Goal: Task Accomplishment & Management: Complete application form

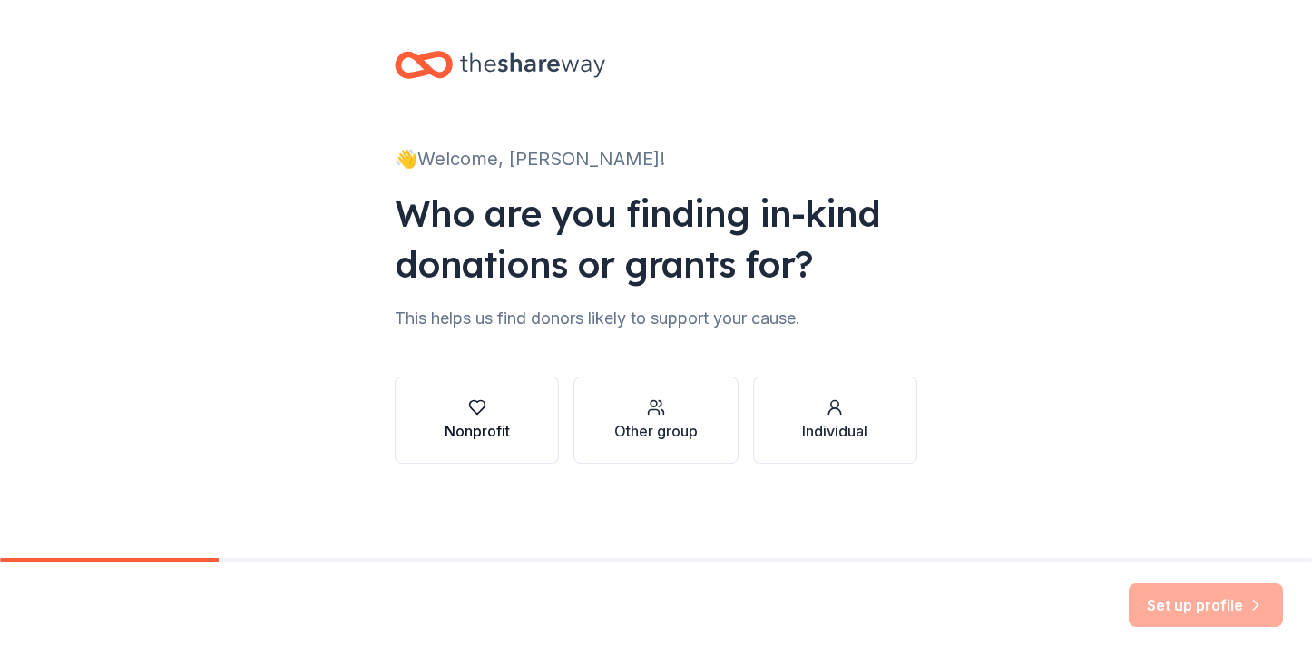
click at [485, 416] on icon "button" at bounding box center [477, 407] width 18 height 18
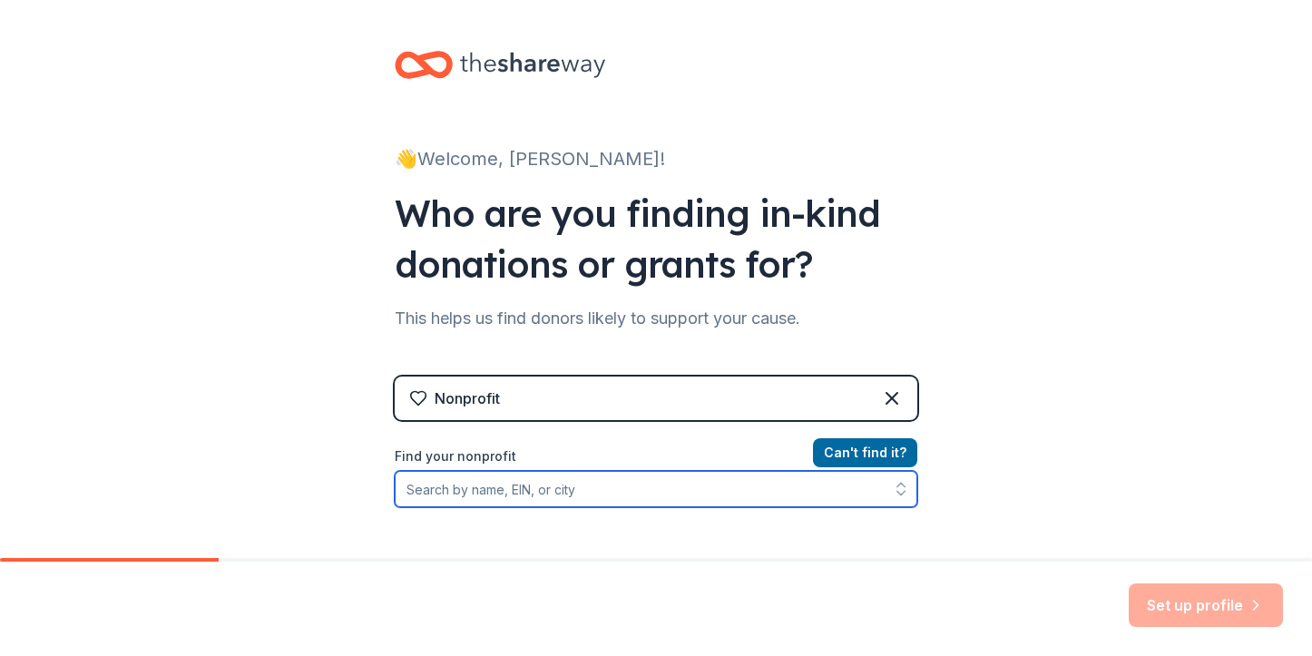
click at [637, 498] on input "Find your nonprofit" at bounding box center [656, 489] width 523 height 36
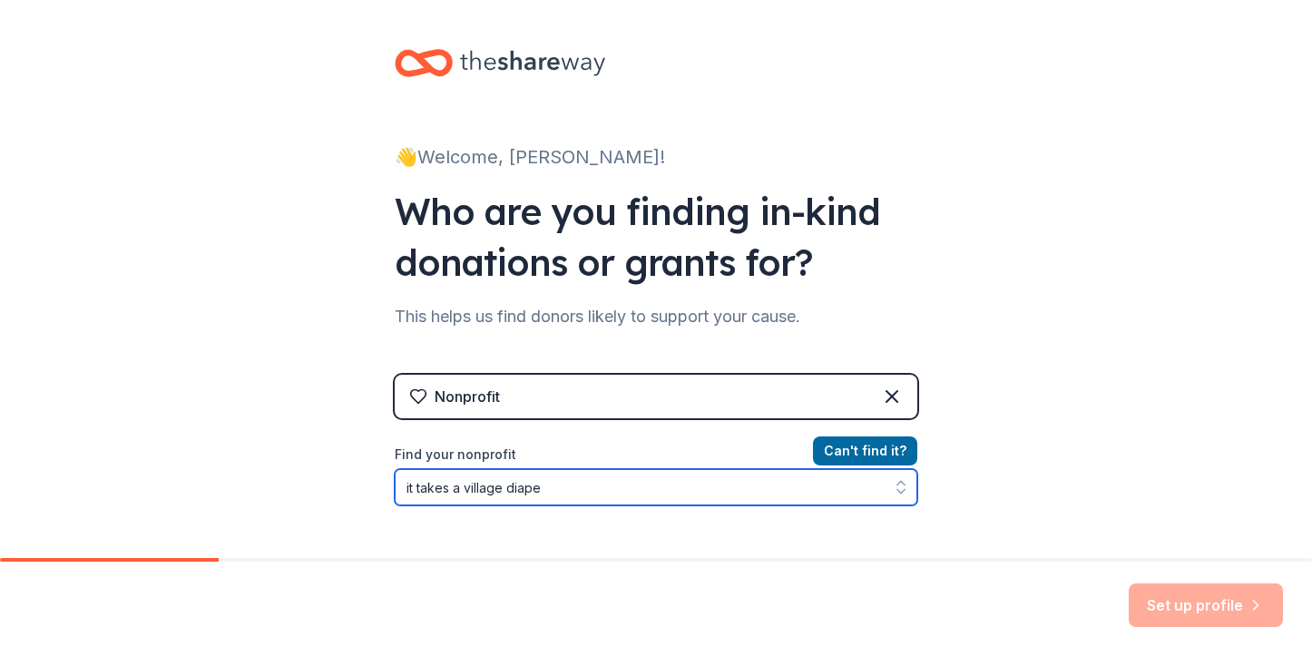
type input "it takes a village diaper"
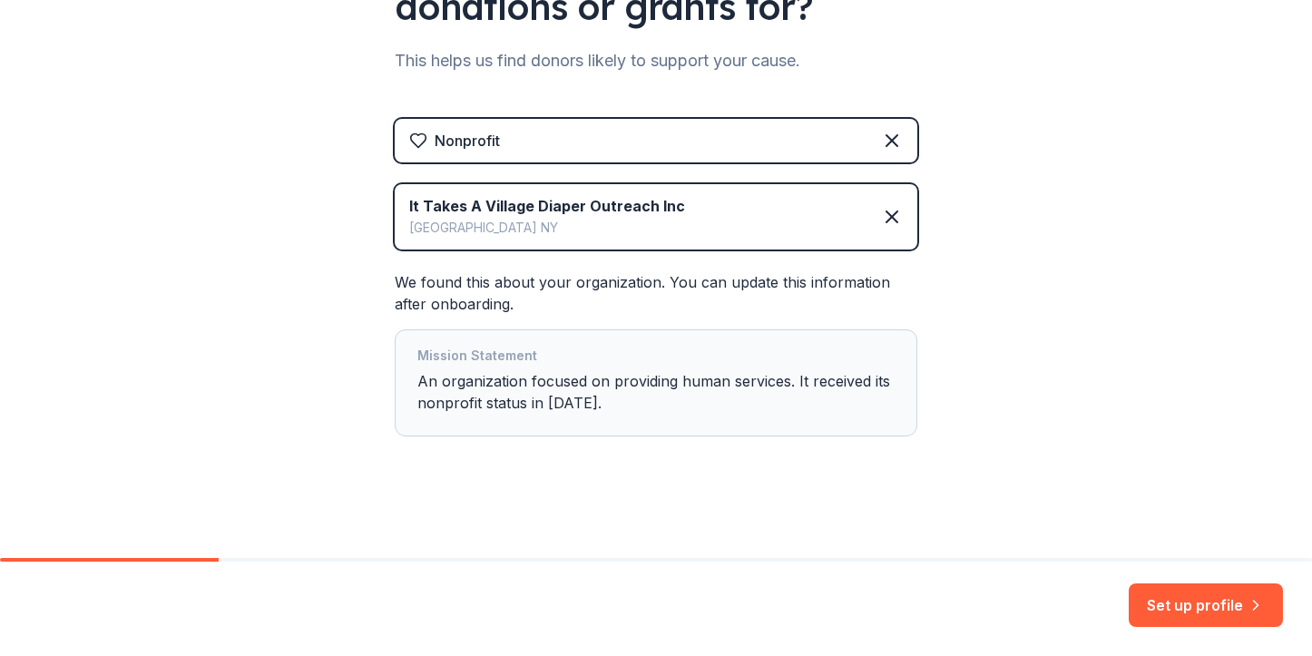
scroll to position [259, 0]
click at [1203, 611] on button "Set up profile" at bounding box center [1206, 606] width 154 height 44
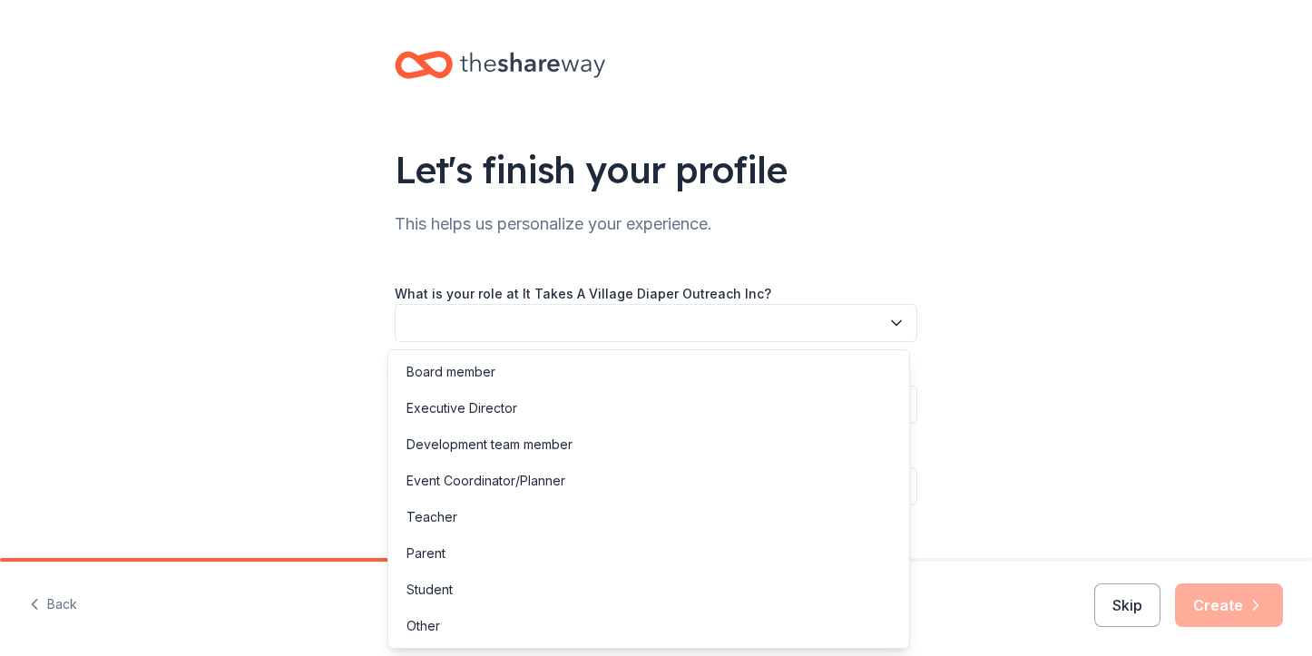
click at [888, 320] on icon "button" at bounding box center [897, 323] width 18 height 18
click at [504, 375] on div "Board member" at bounding box center [649, 372] width 514 height 36
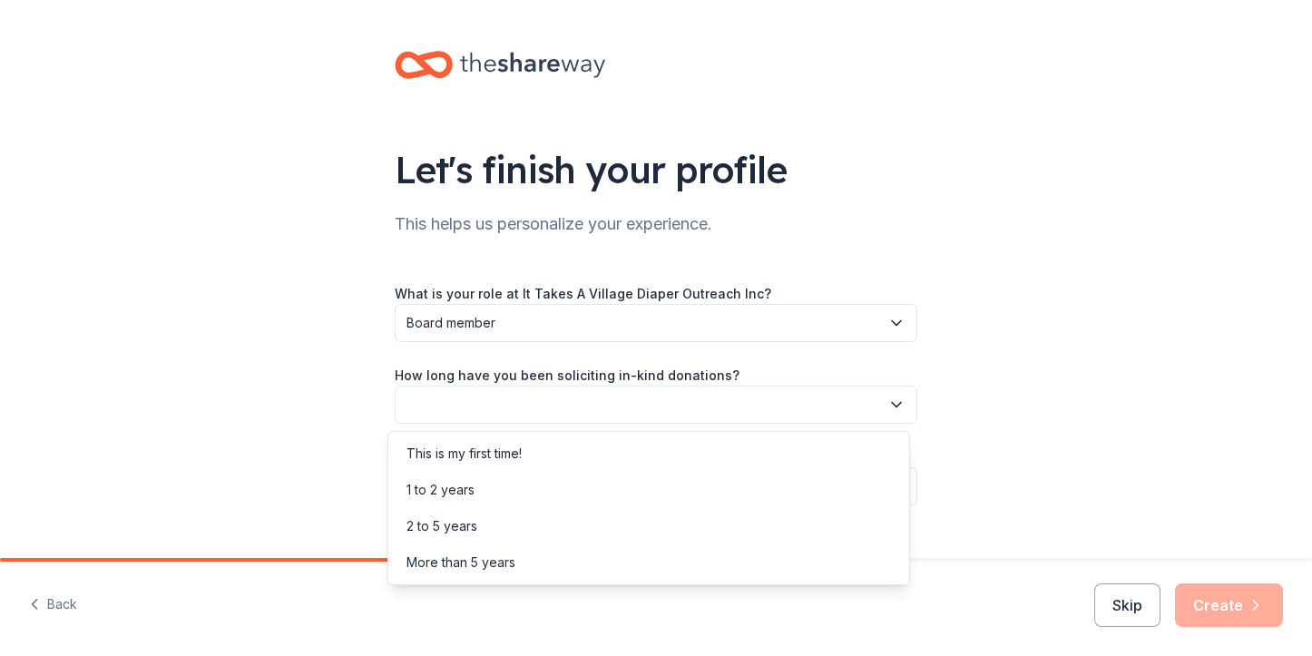
click at [526, 399] on button "button" at bounding box center [656, 405] width 523 height 38
click at [471, 486] on div "1 to 2 years" at bounding box center [441, 490] width 68 height 22
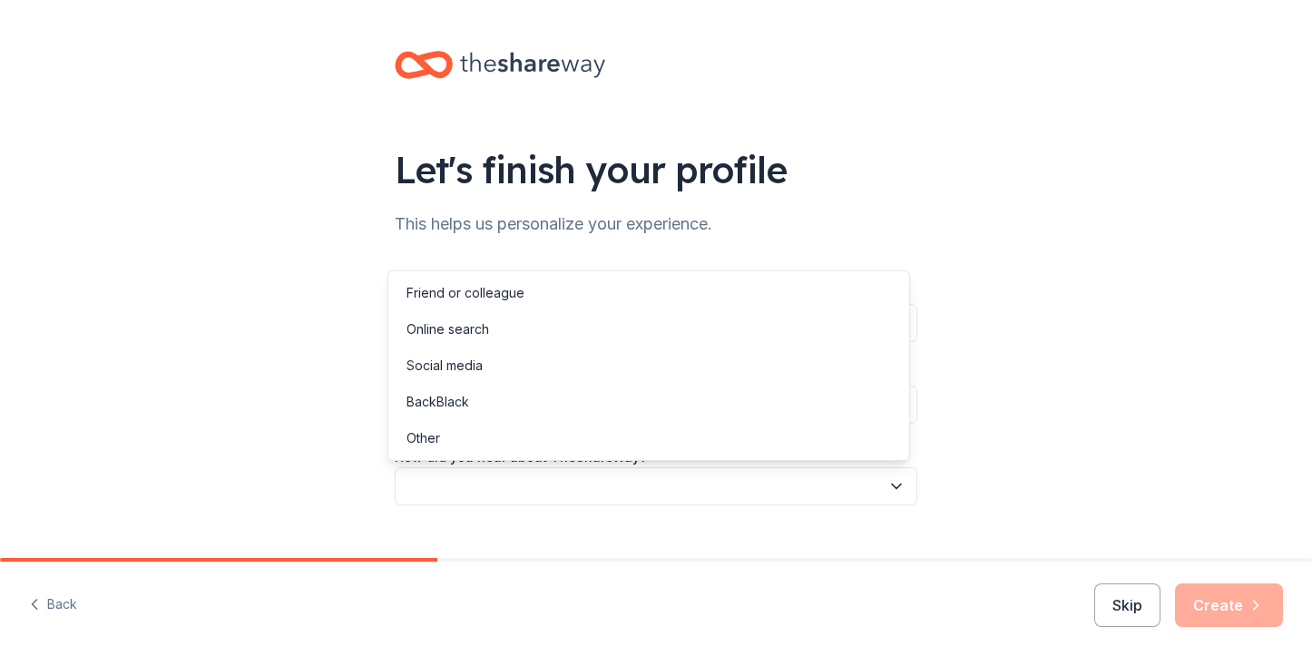
click at [481, 486] on button "button" at bounding box center [656, 486] width 523 height 38
click at [479, 328] on div "Online search" at bounding box center [448, 330] width 83 height 22
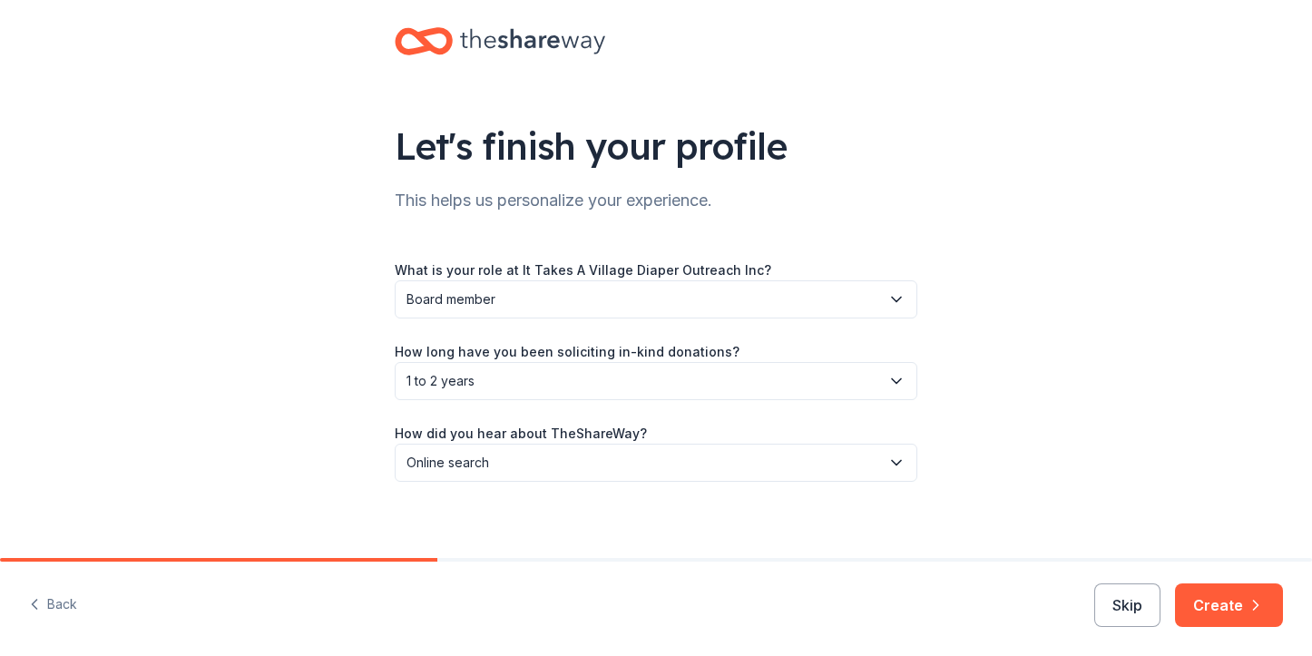
scroll to position [34, 0]
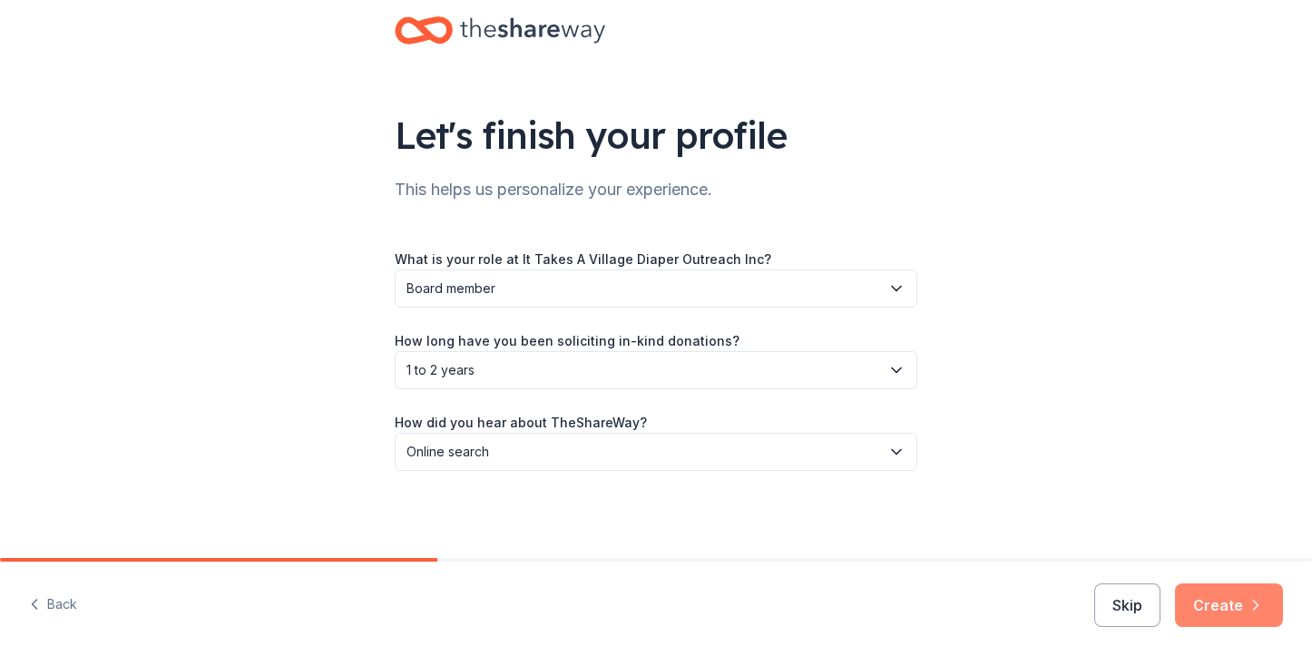
click at [1224, 610] on button "Create" at bounding box center [1229, 606] width 108 height 44
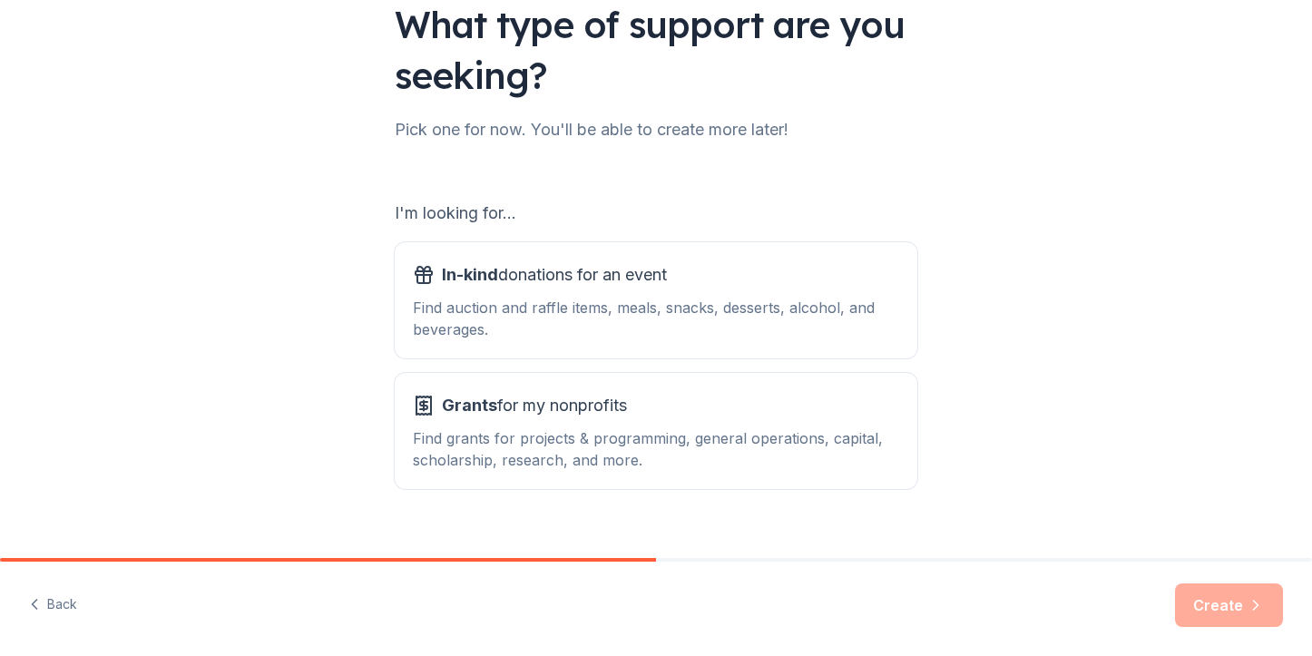
scroll to position [174, 0]
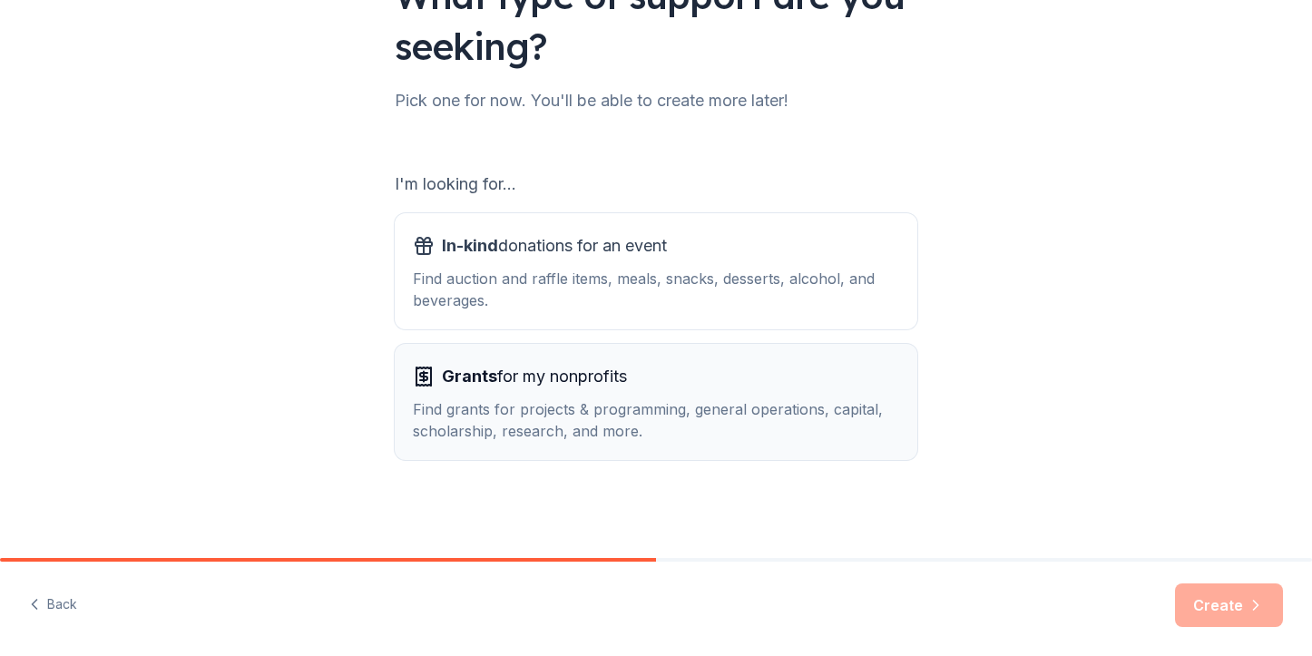
click at [731, 386] on div "Grants for my nonprofits" at bounding box center [656, 376] width 486 height 29
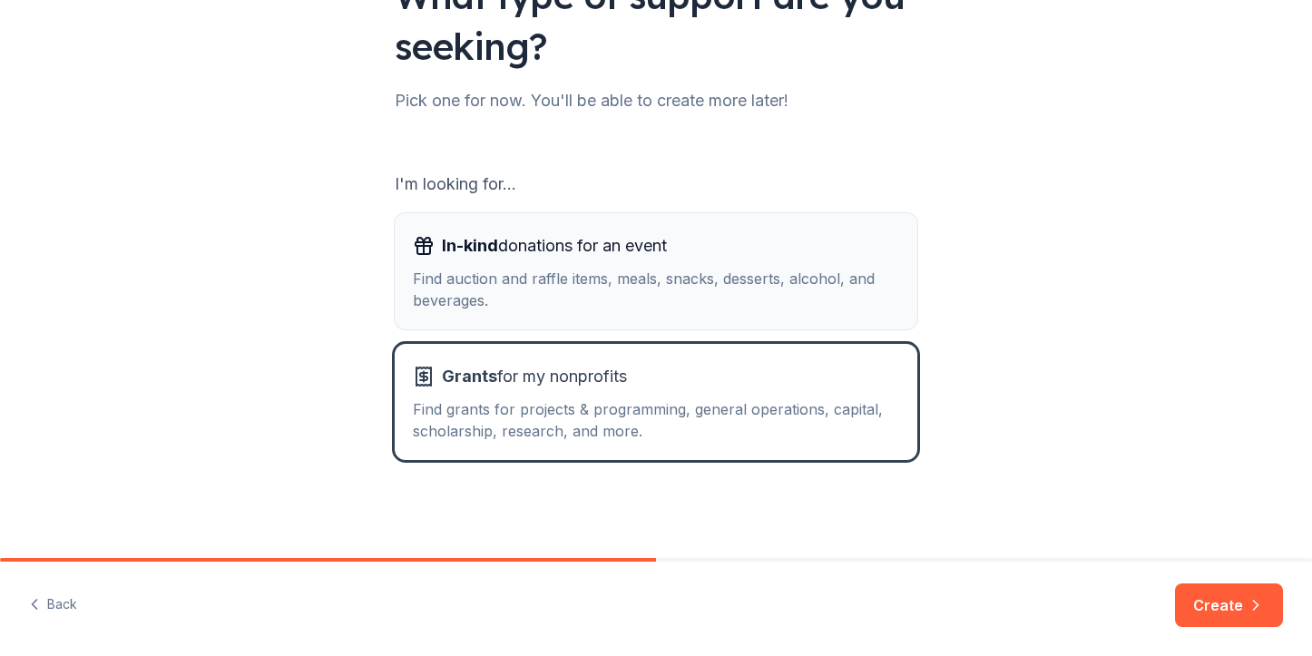
click at [670, 295] on div "Find auction and raffle items, meals, snacks, desserts, alcohol, and beverages." at bounding box center [656, 290] width 486 height 44
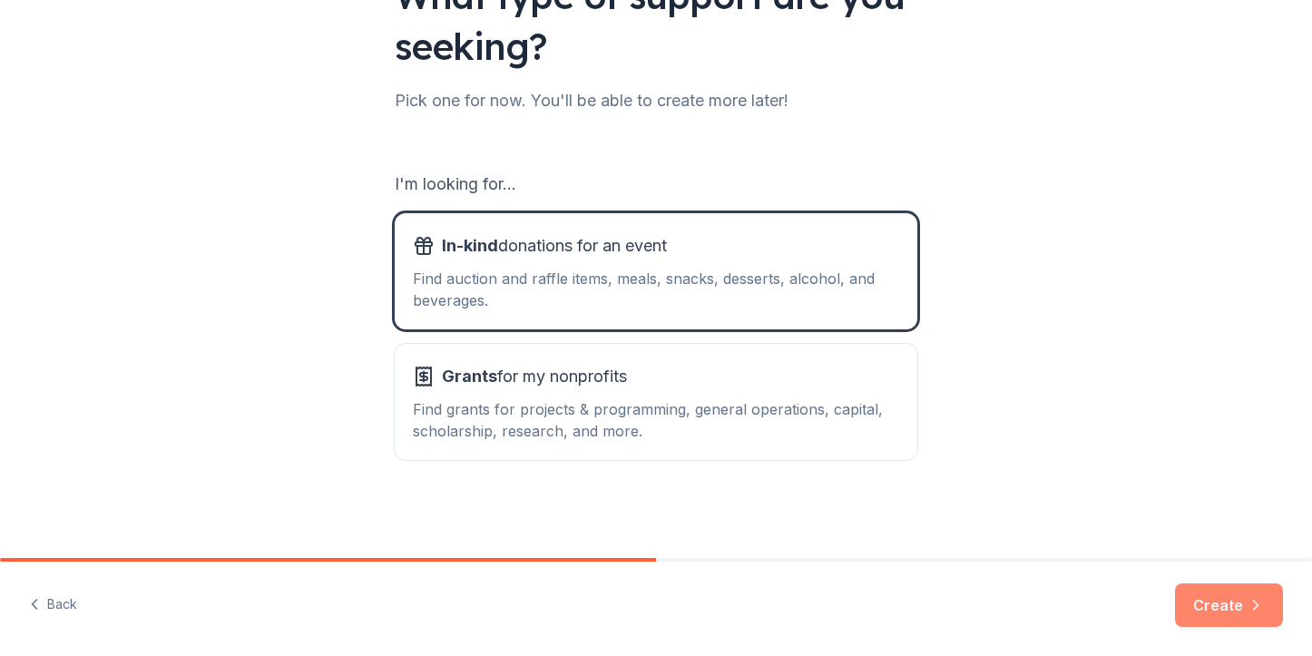
click at [1214, 605] on button "Create" at bounding box center [1229, 606] width 108 height 44
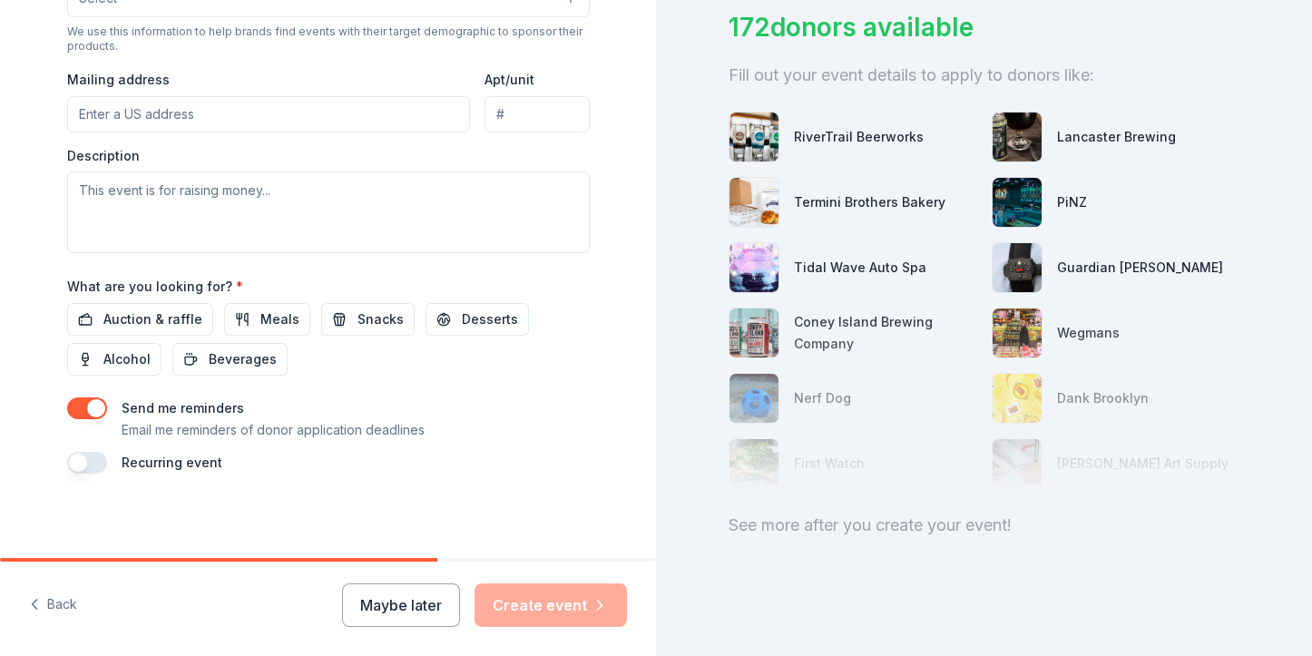
scroll to position [158, 0]
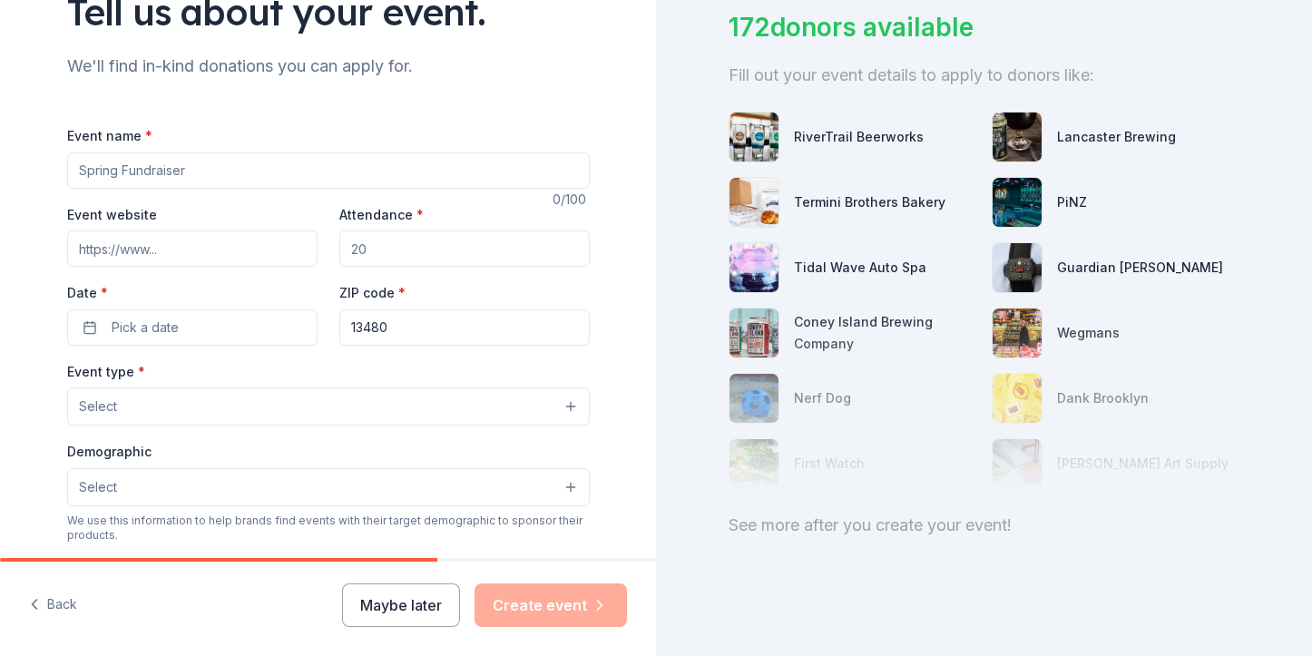
click at [201, 161] on input "Event name *" at bounding box center [328, 170] width 523 height 36
type input "Fall Cruisin Fundraiser"
click at [201, 248] on input "Event website" at bounding box center [192, 248] width 250 height 36
click at [407, 245] on input "Attendance *" at bounding box center [464, 248] width 250 height 36
click at [223, 338] on button "Pick a date" at bounding box center [192, 327] width 250 height 36
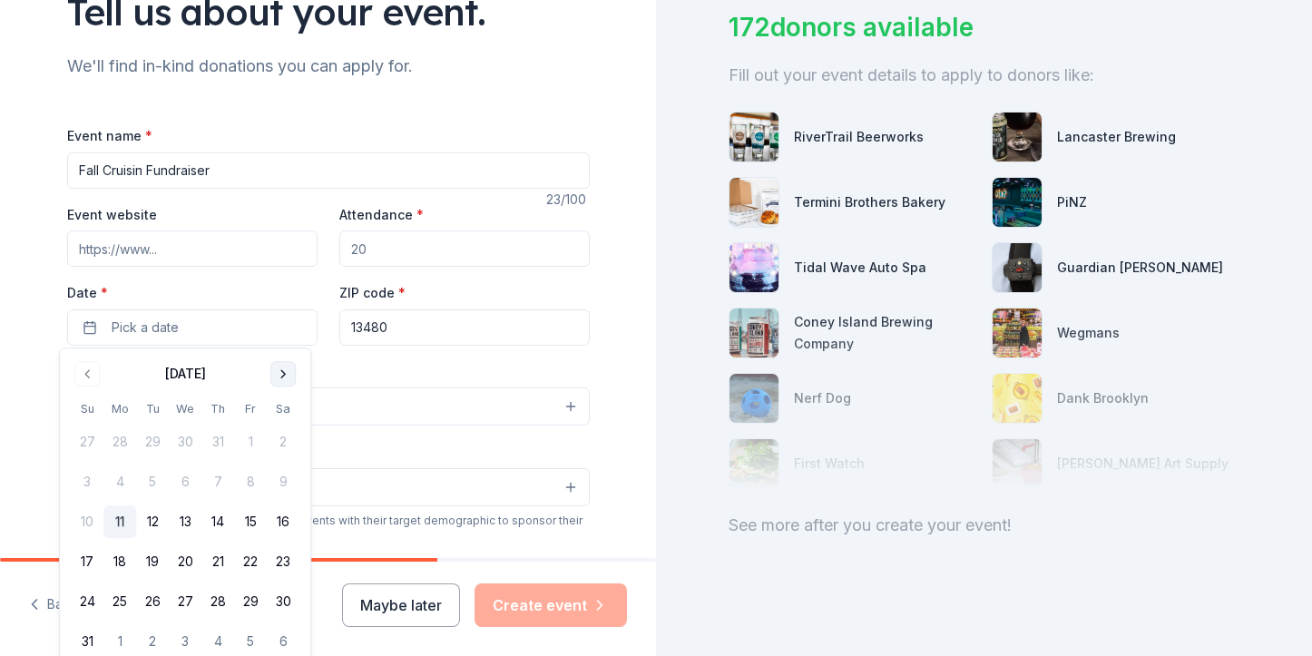
click at [280, 373] on button "Go to next month" at bounding box center [282, 373] width 25 height 25
click at [288, 518] on button "20" at bounding box center [283, 521] width 33 height 33
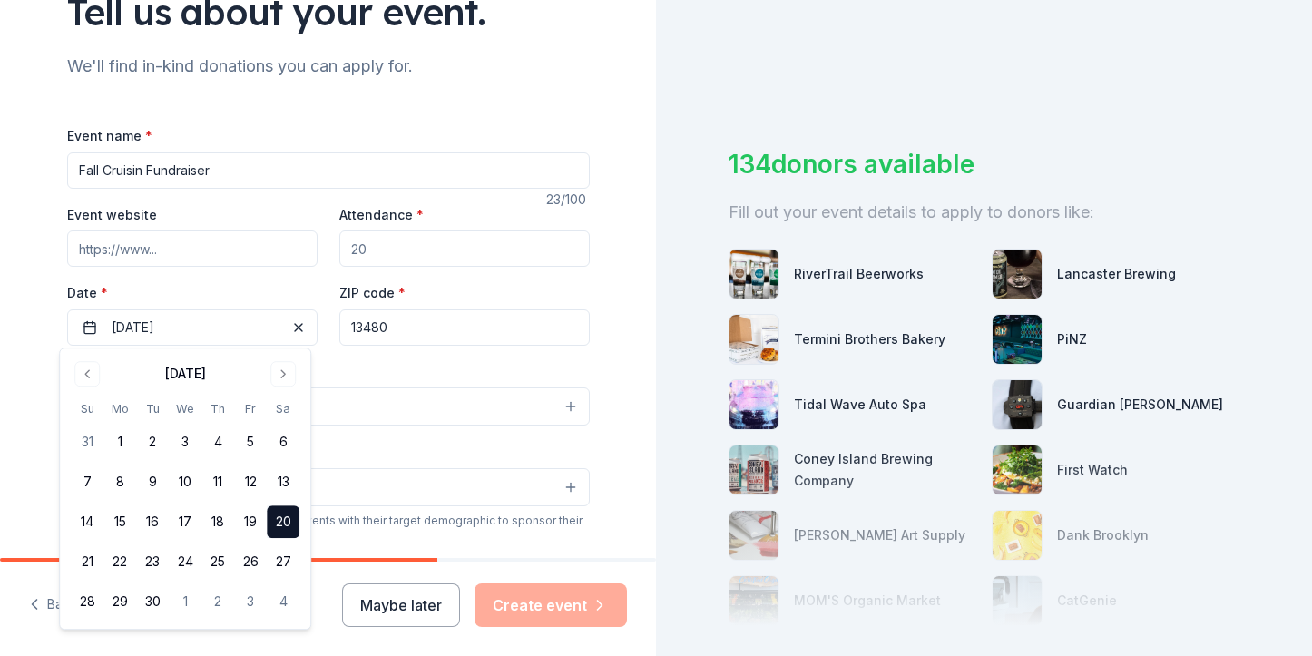
click at [272, 242] on input "Event website" at bounding box center [192, 248] width 250 height 36
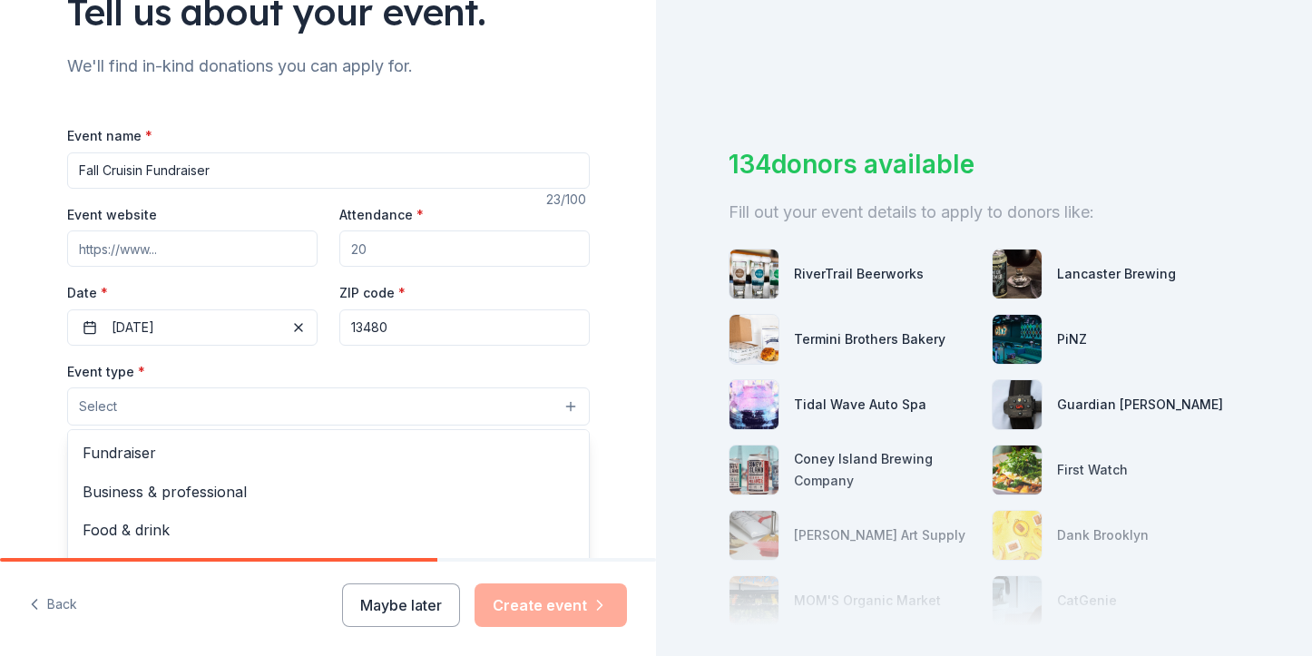
click at [229, 397] on button "Select" at bounding box center [328, 406] width 523 height 38
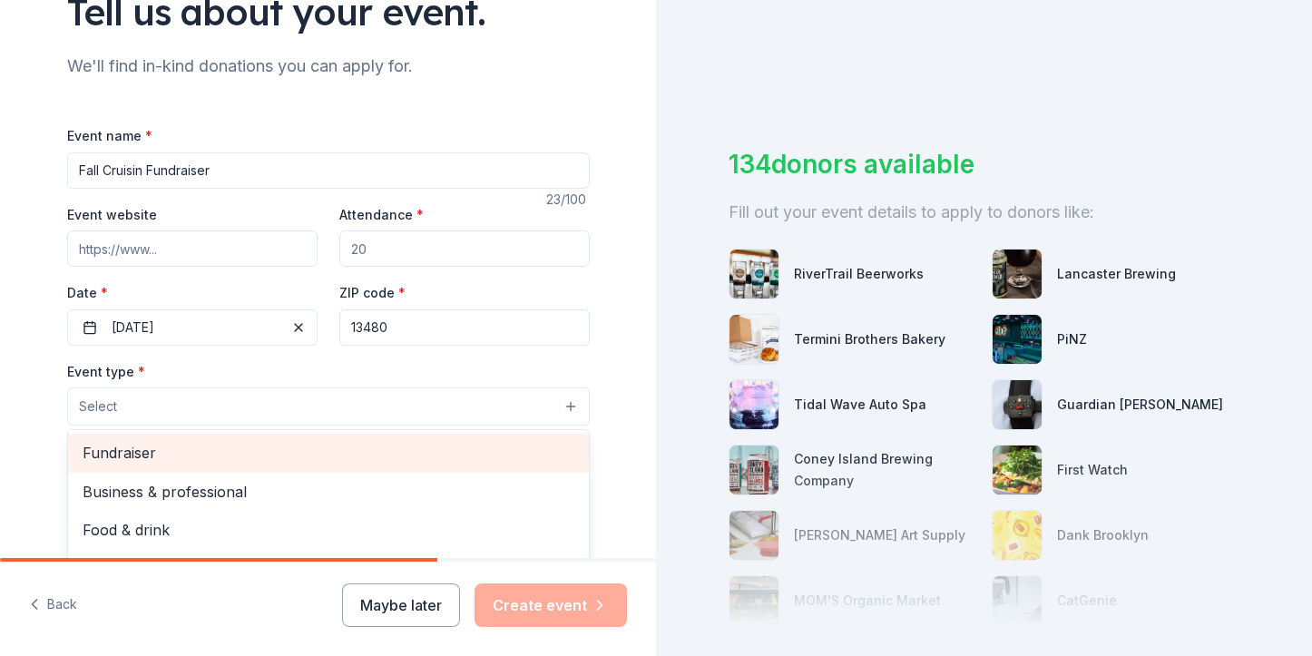
click at [181, 455] on span "Fundraiser" at bounding box center [329, 453] width 492 height 24
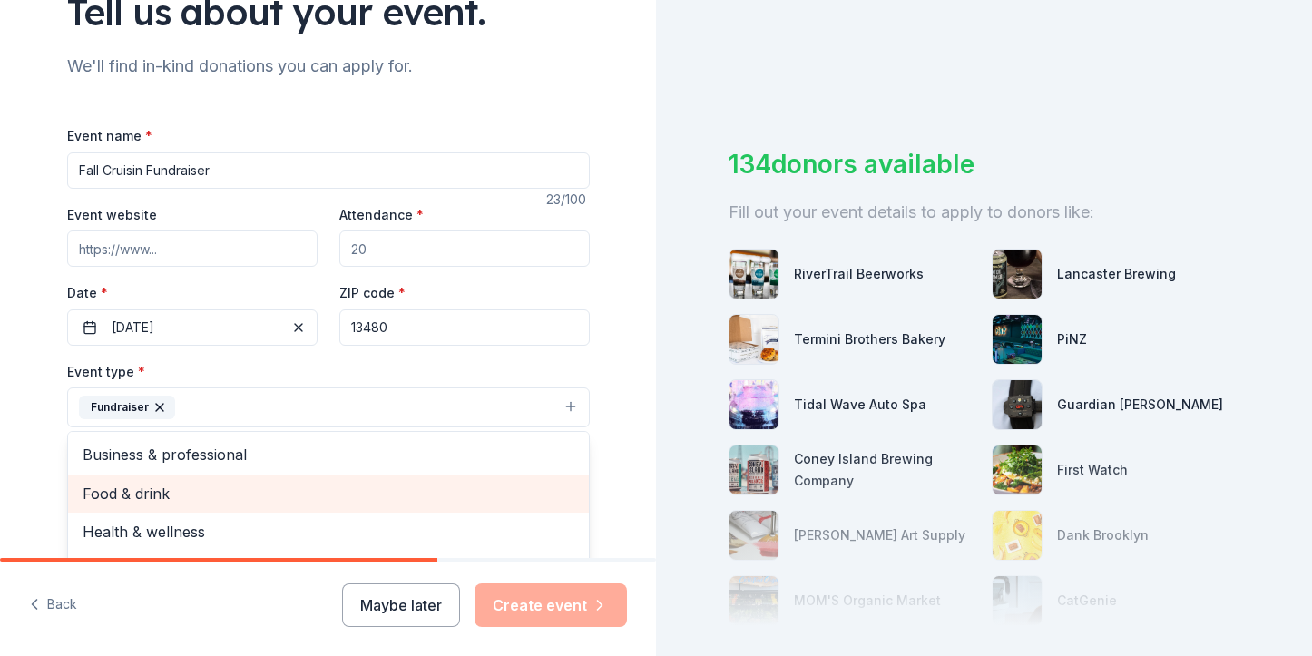
click at [229, 492] on span "Food & drink" at bounding box center [329, 494] width 492 height 24
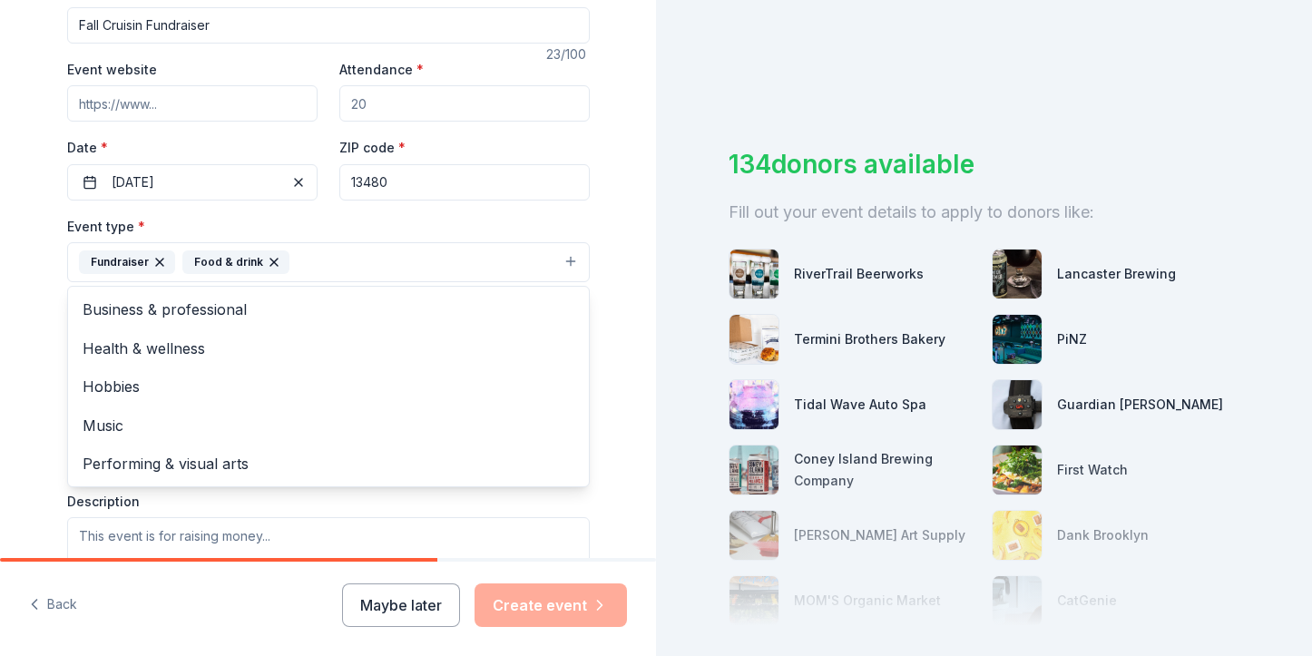
scroll to position [339, 0]
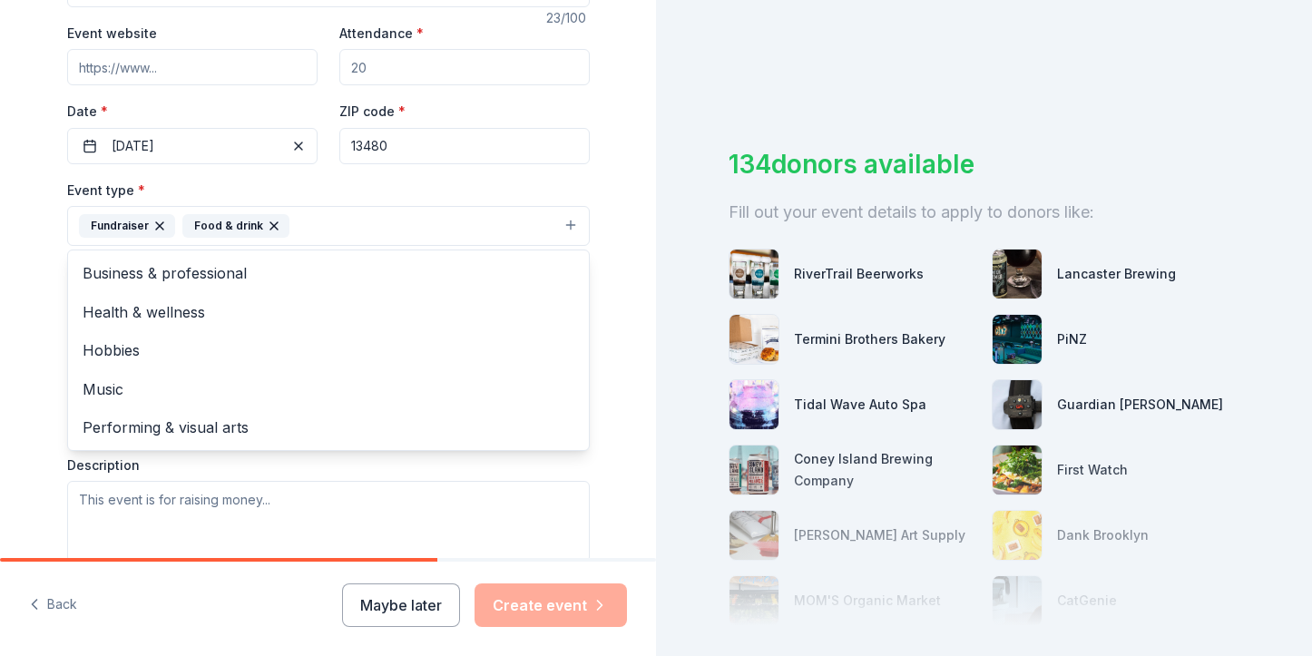
click at [621, 244] on div "Tell us about your event. We'll find in-kind donations you can apply for. Event…" at bounding box center [328, 266] width 656 height 1210
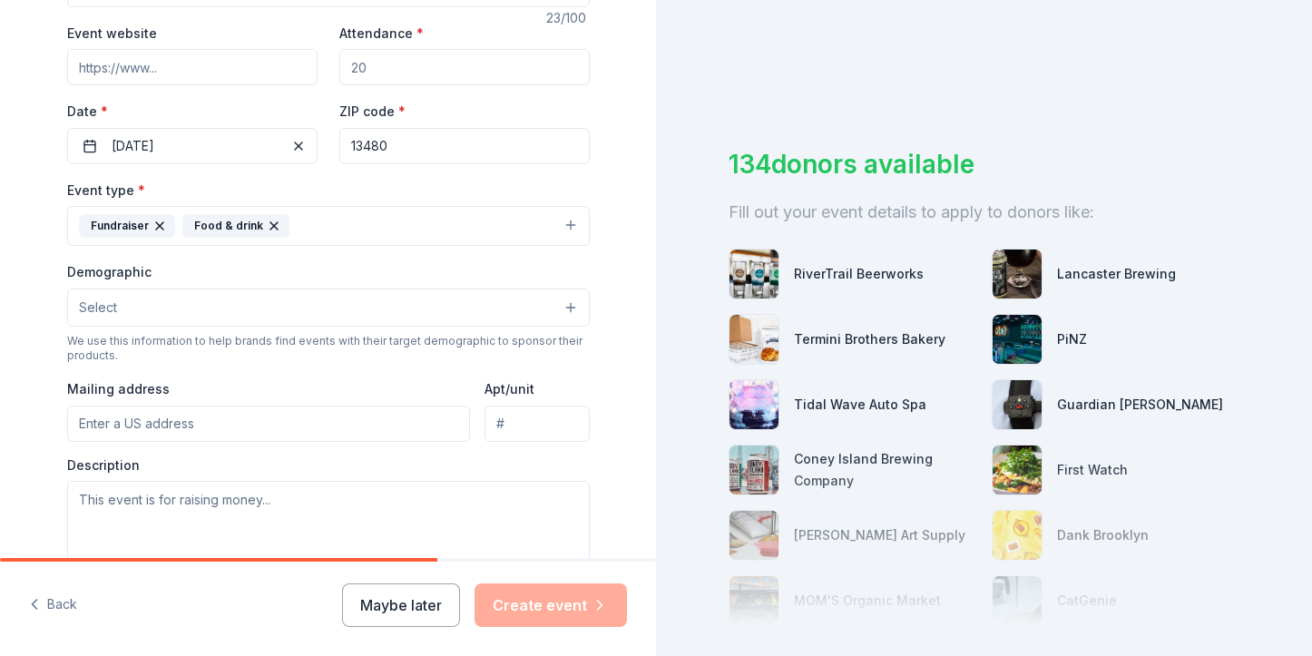
click at [569, 300] on button "Select" at bounding box center [328, 308] width 523 height 38
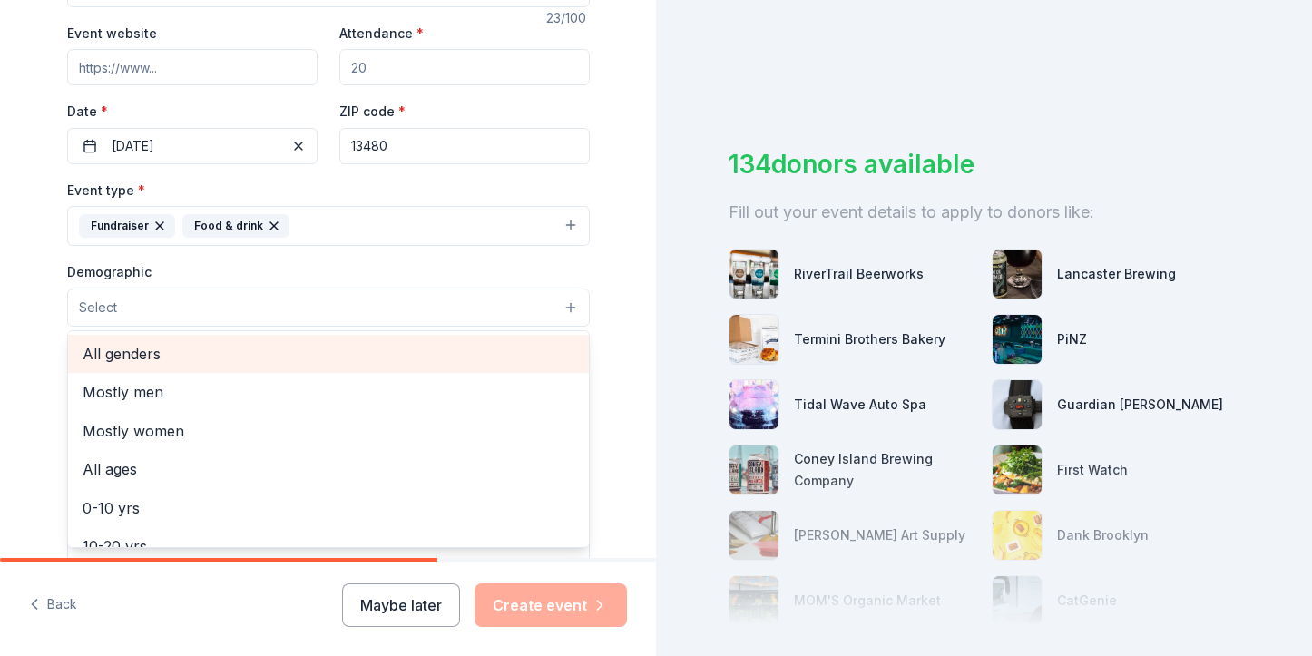
click at [196, 351] on span "All genders" at bounding box center [329, 354] width 492 height 24
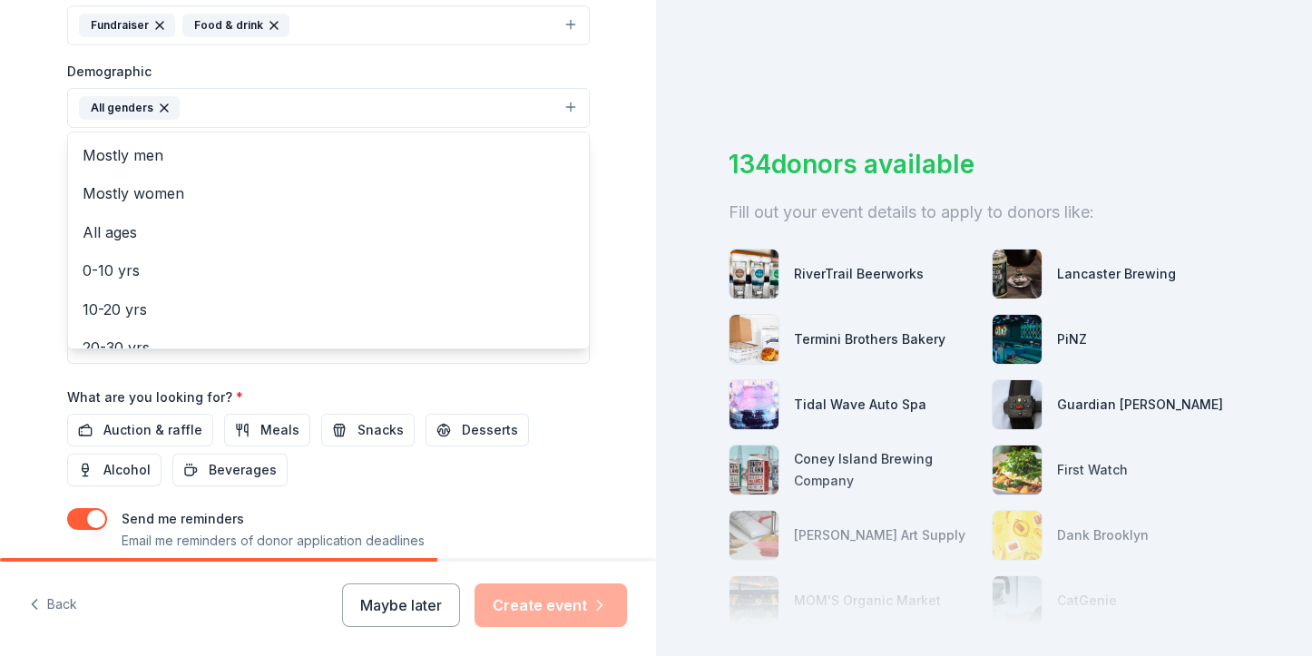
scroll to position [557, 0]
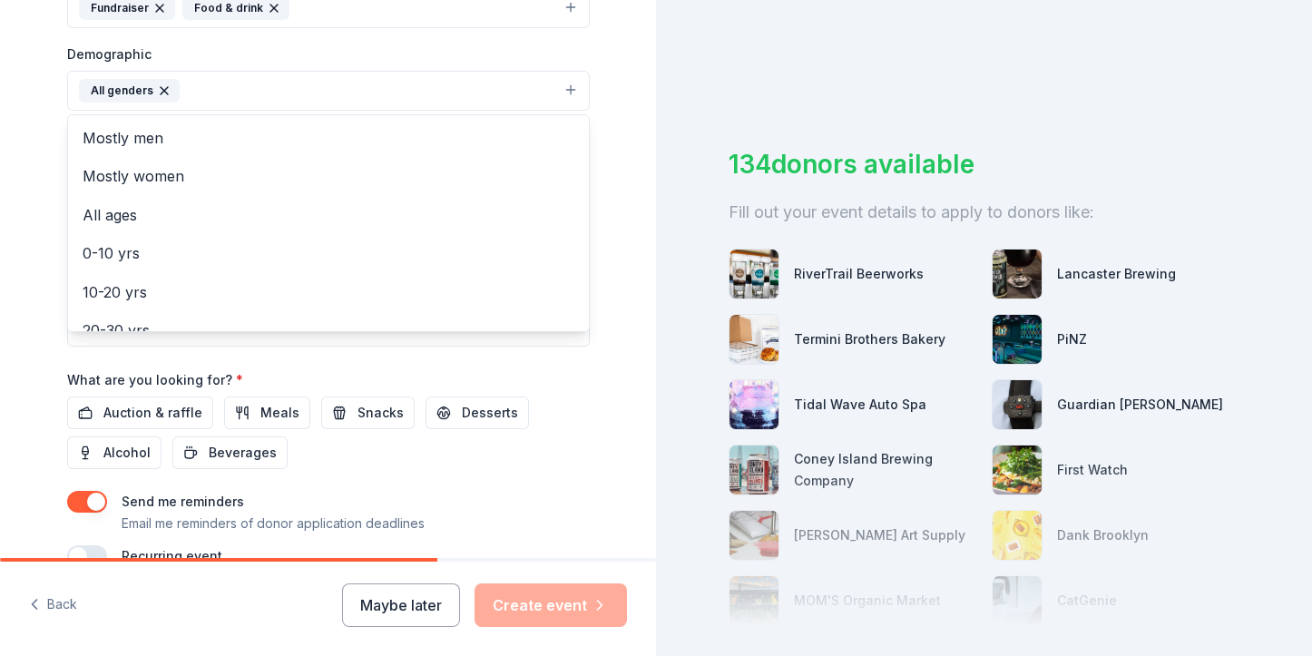
click at [623, 346] on div "Tell us about your event. We'll find in-kind donations you can apply for. Event…" at bounding box center [328, 48] width 656 height 1211
click at [557, 97] on button "All genders" at bounding box center [328, 91] width 523 height 40
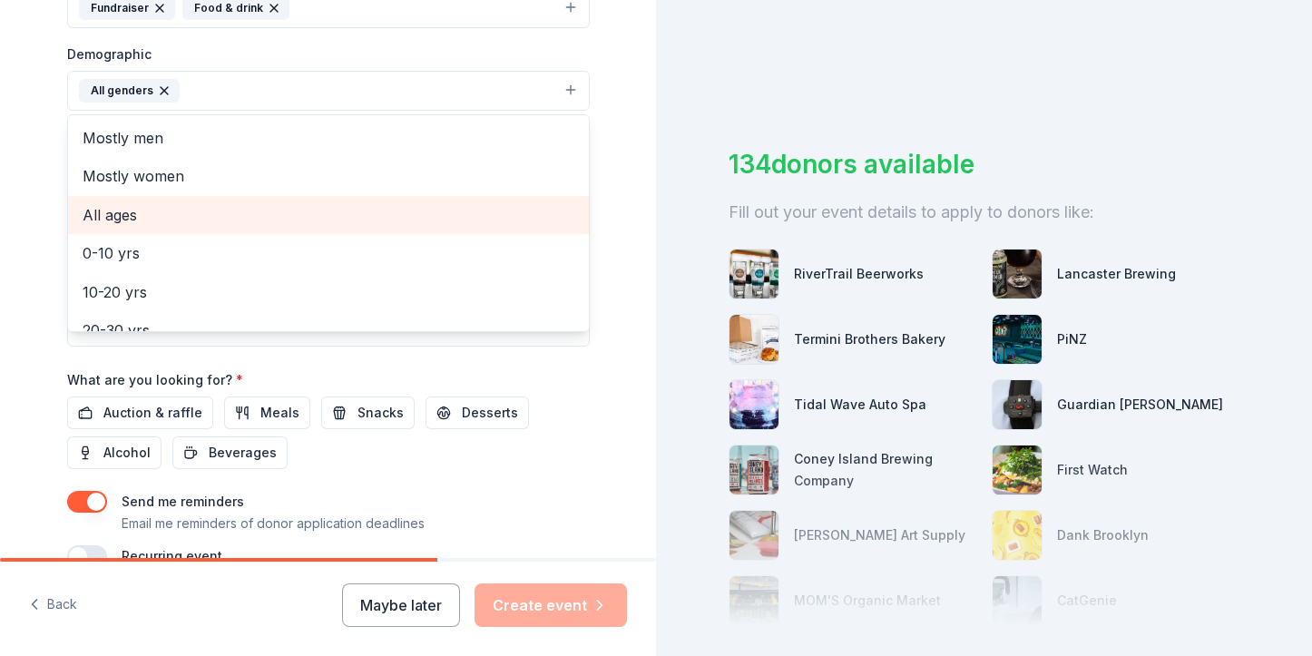
click at [259, 206] on span "All ages" at bounding box center [329, 215] width 492 height 24
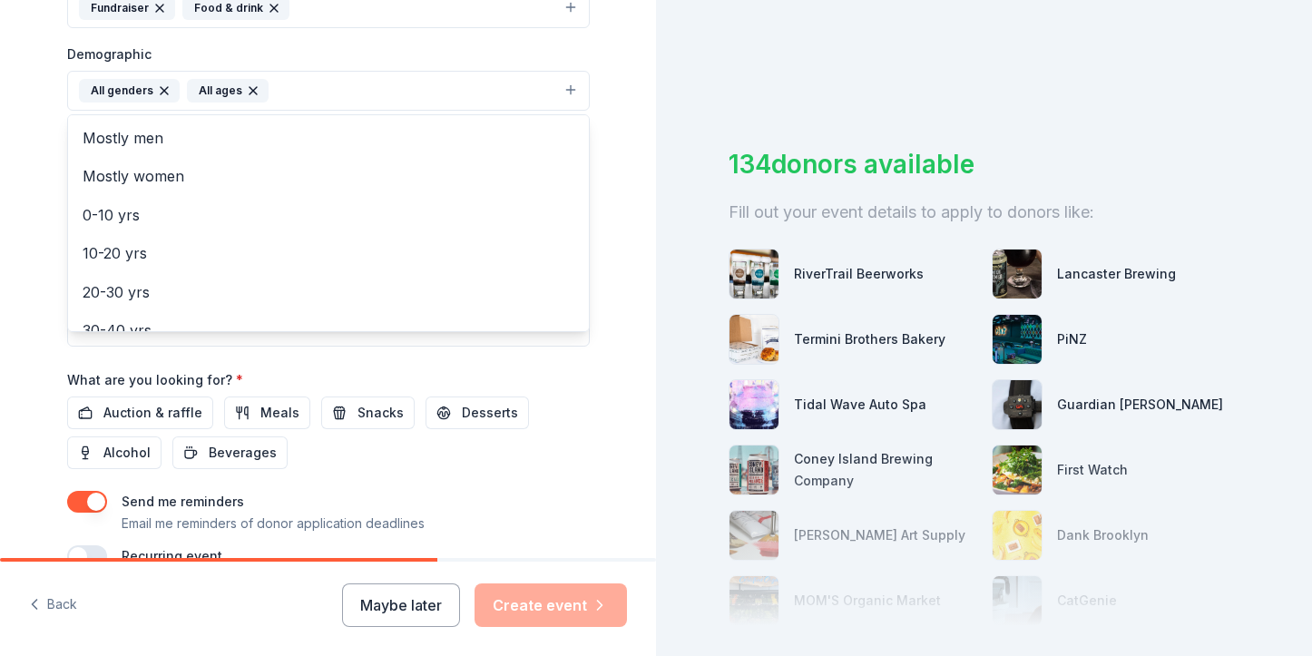
click at [615, 104] on div "Tell us about your event. We'll find in-kind donations you can apply for. Event…" at bounding box center [328, 48] width 656 height 1211
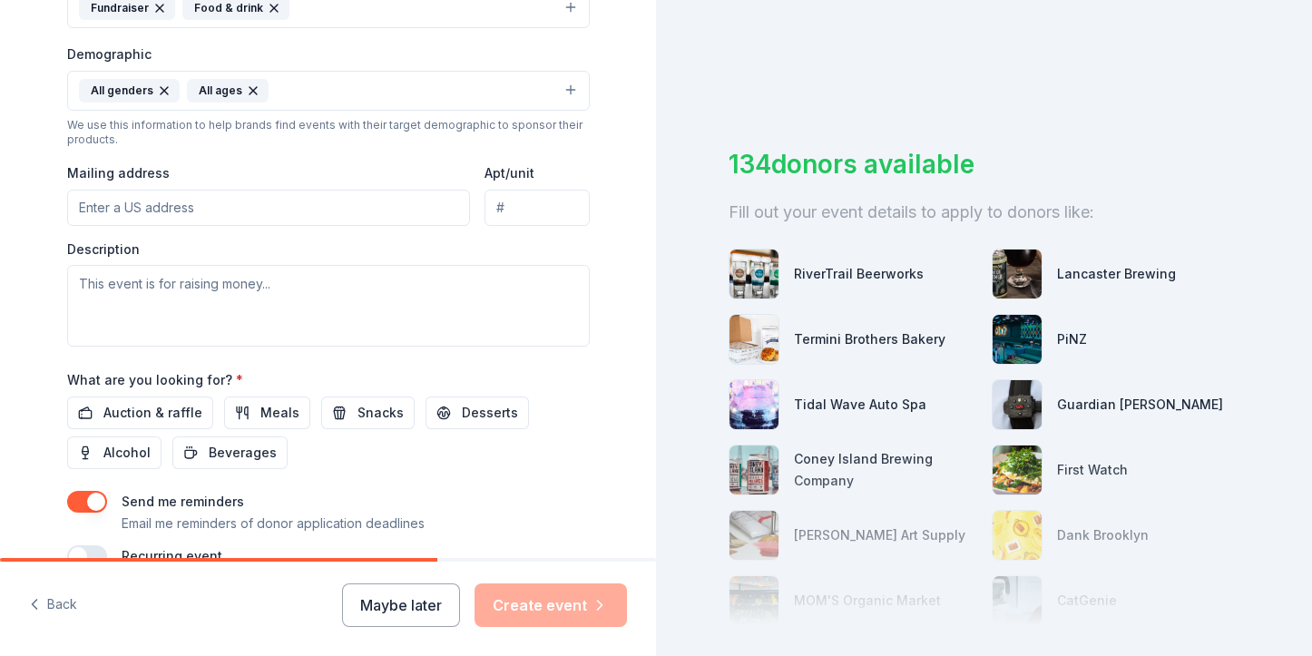
click at [318, 214] on input "Mailing address" at bounding box center [269, 208] width 404 height 36
click at [365, 397] on button "Snacks" at bounding box center [367, 413] width 93 height 33
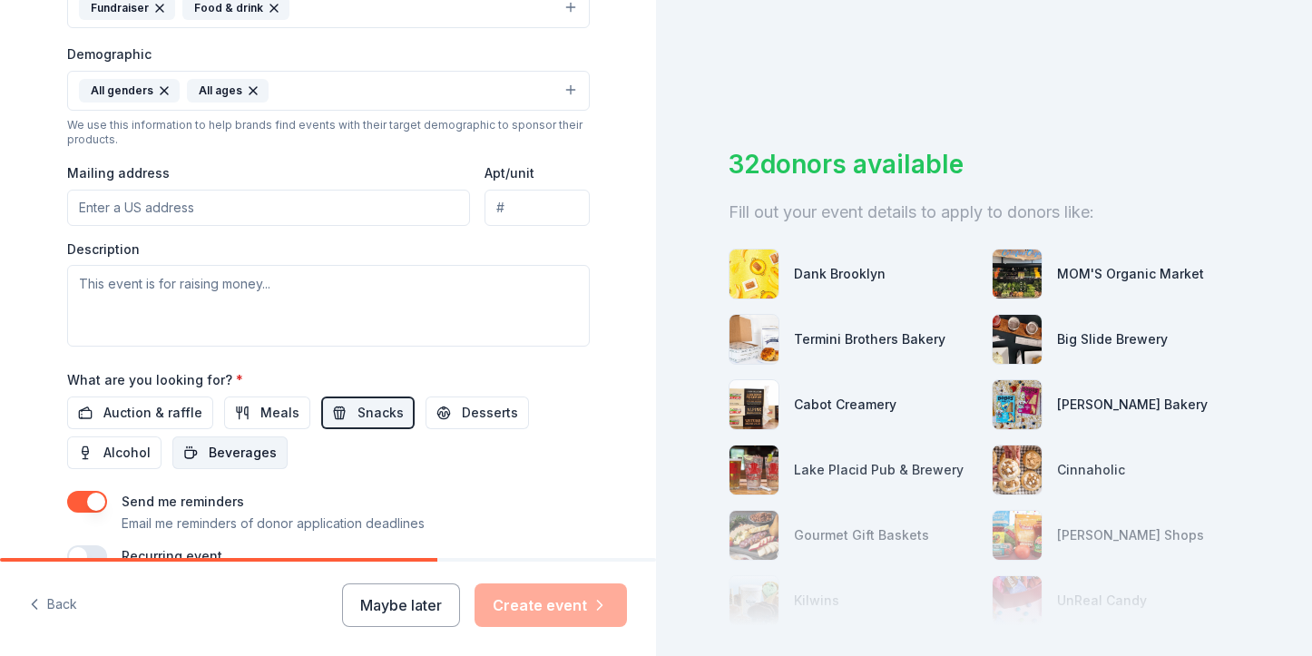
click at [226, 449] on span "Beverages" at bounding box center [243, 453] width 68 height 22
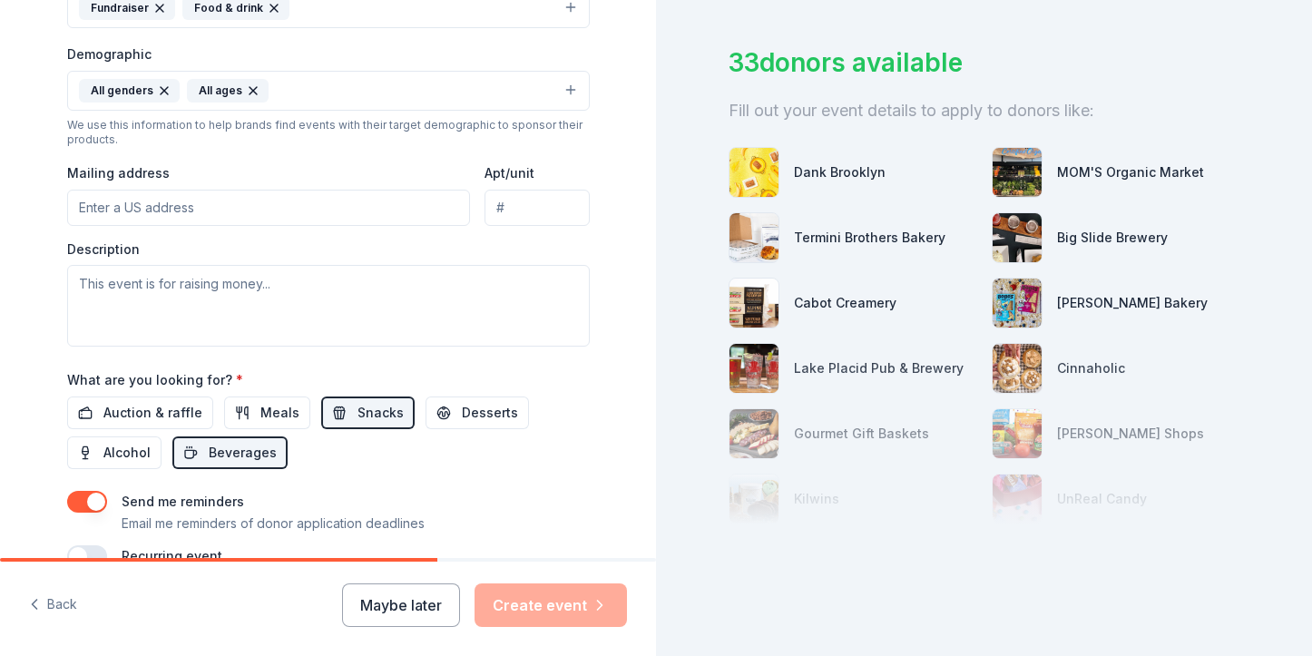
scroll to position [122, 0]
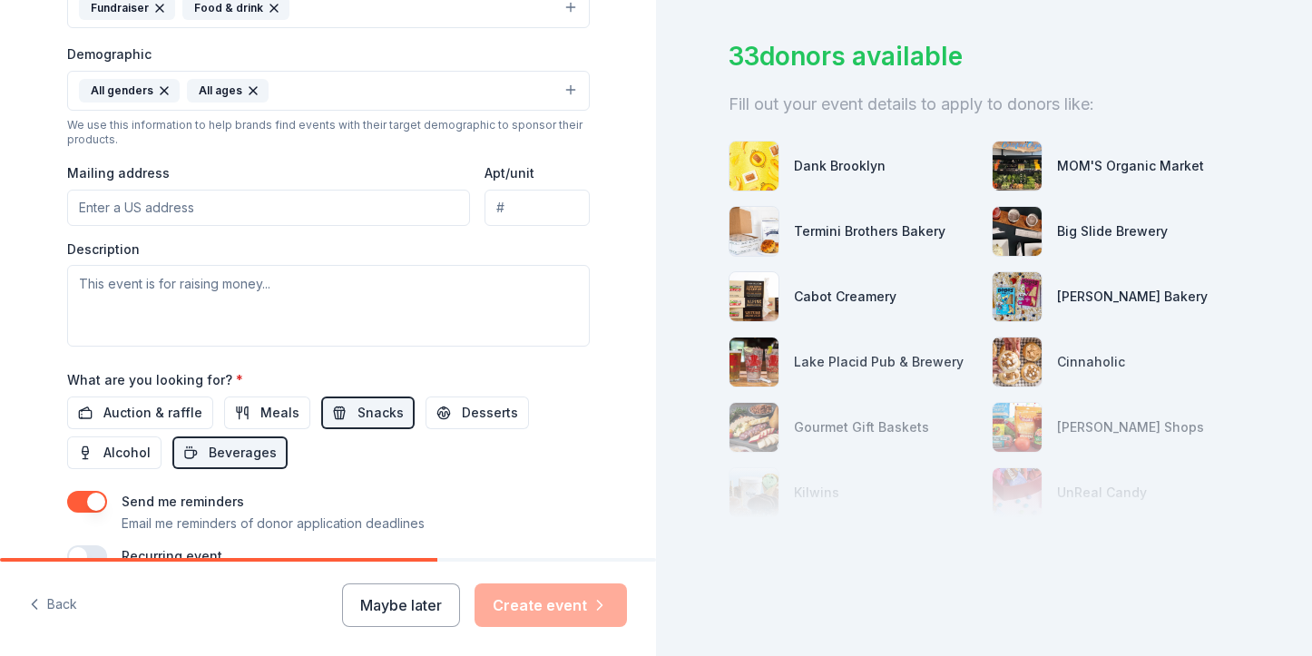
click at [1311, 551] on div "33 donors available Fill out your event details to apply to donors like: Dank B…" at bounding box center [984, 328] width 656 height 656
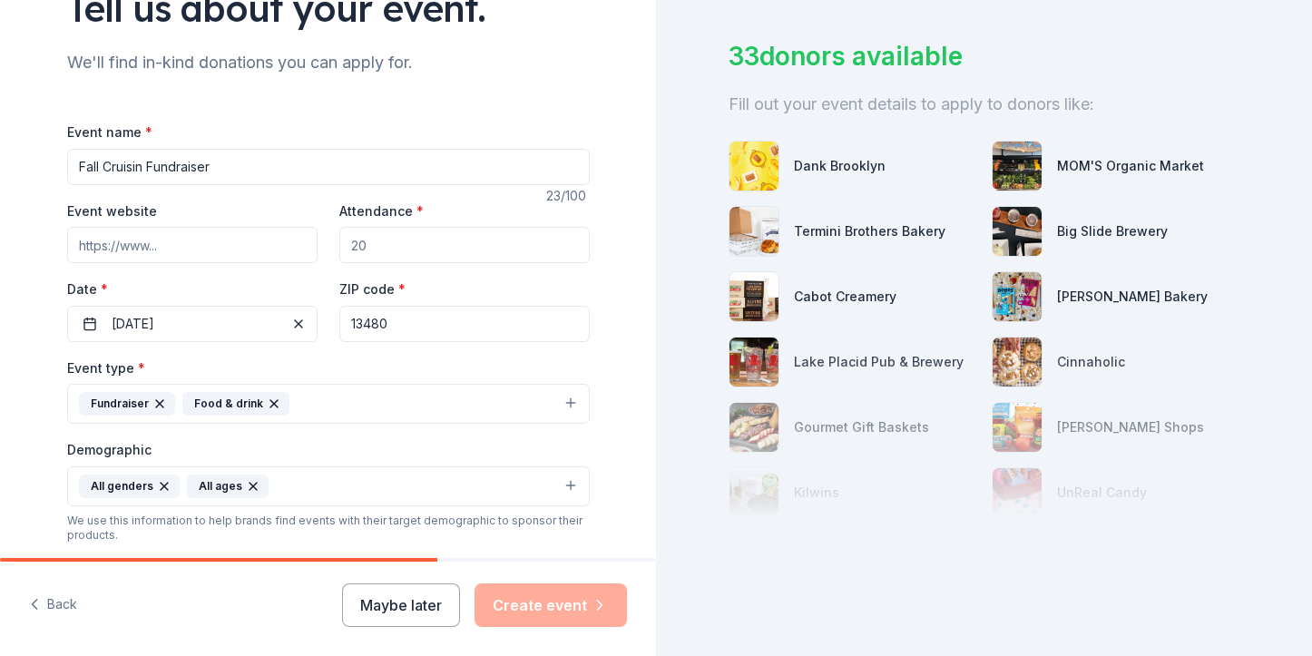
scroll to position [650, 0]
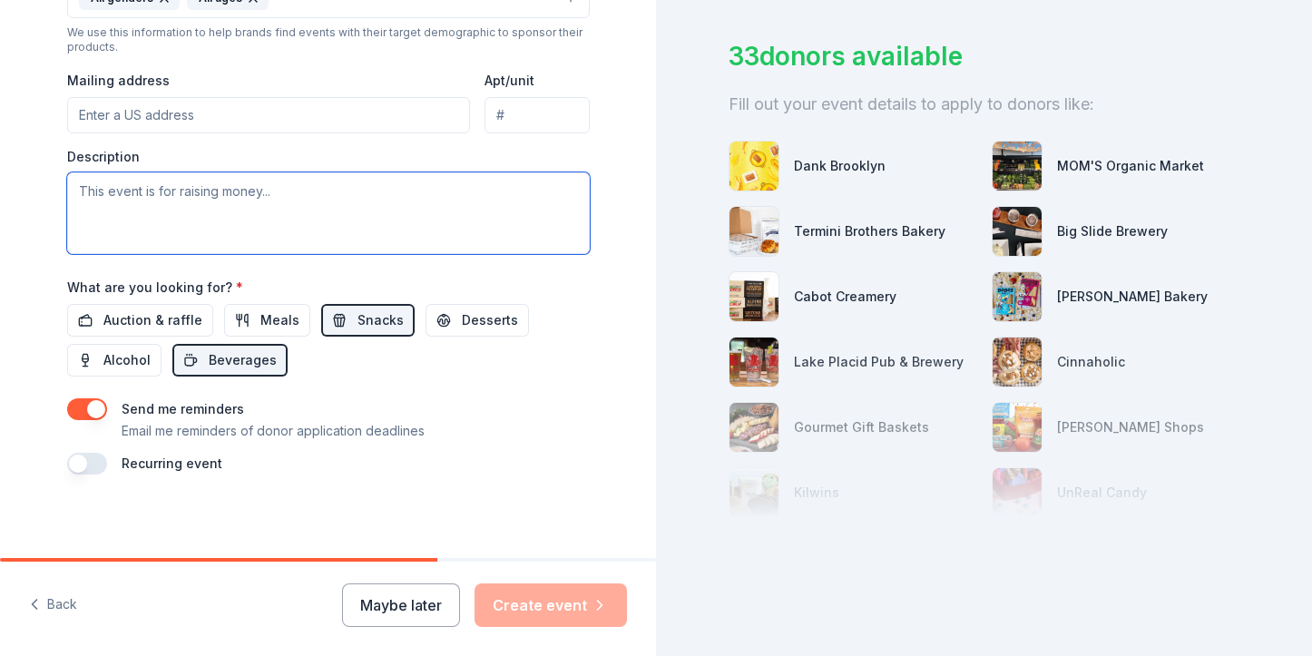
click at [282, 181] on textarea at bounding box center [328, 213] width 523 height 82
click at [280, 191] on textarea at bounding box center [328, 213] width 523 height 82
click at [275, 191] on textarea at bounding box center [328, 213] width 523 height 82
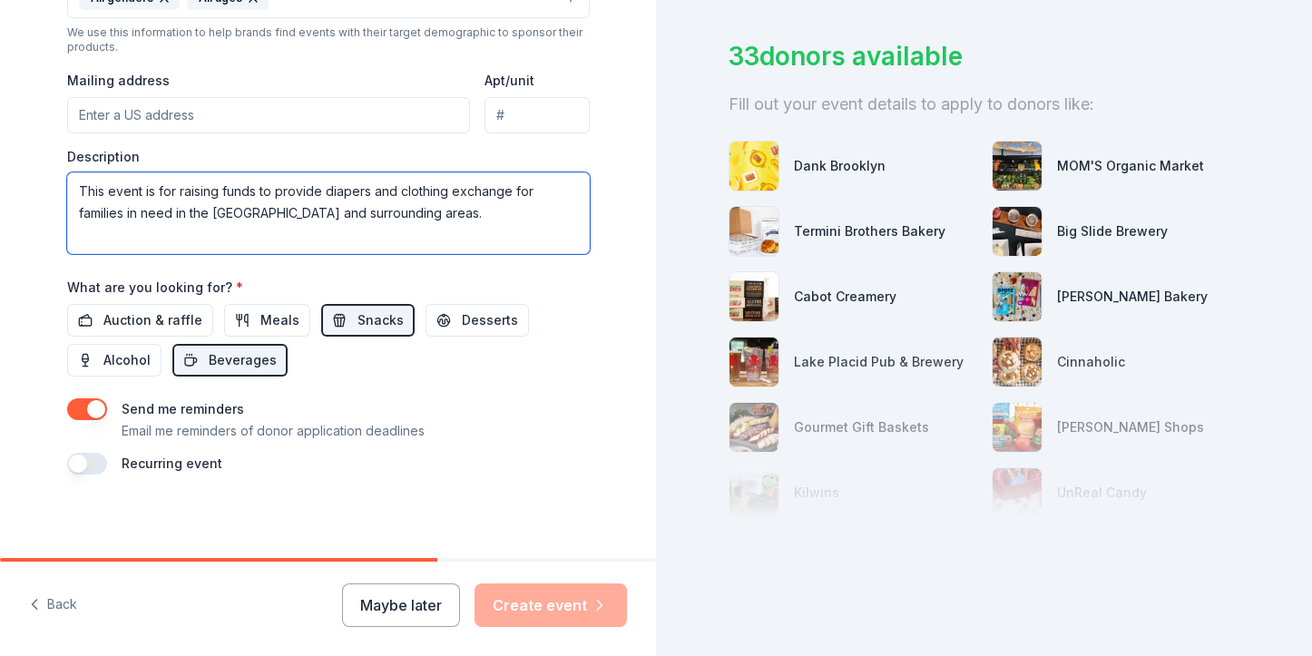
type textarea "This event is for raising funds to provide diapers and clothing exchange for fa…"
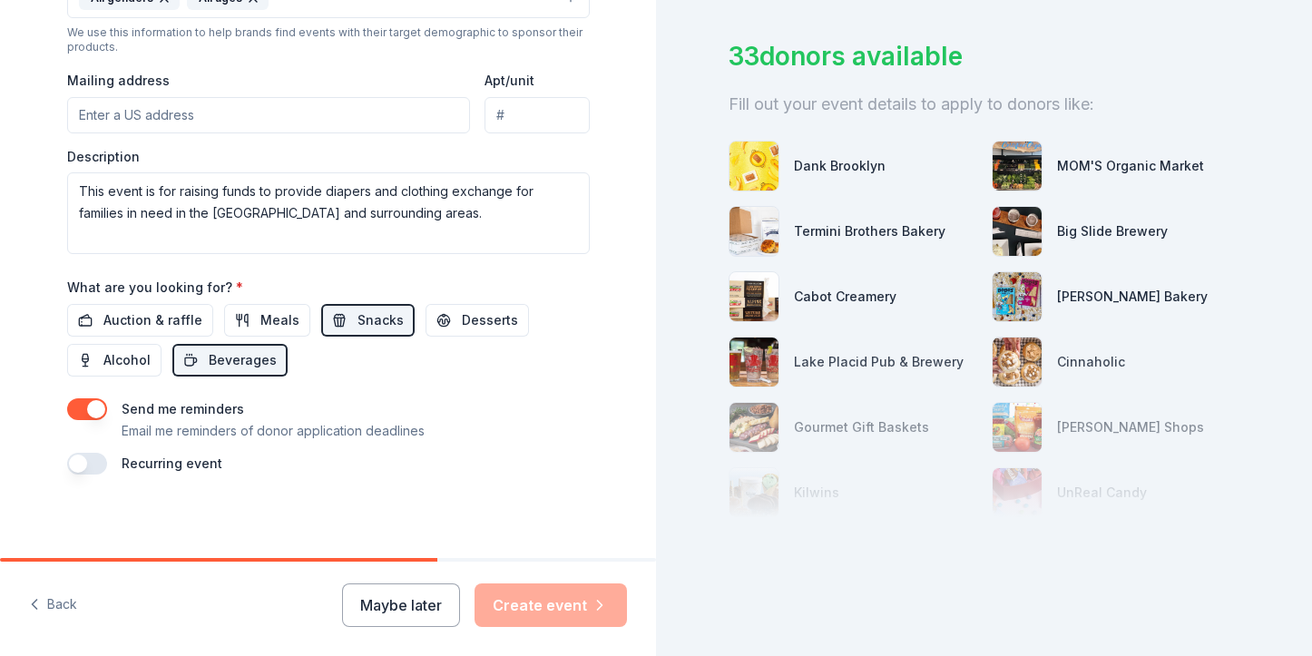
click at [525, 609] on div "Maybe later Create event" at bounding box center [484, 606] width 285 height 44
click at [514, 603] on div "Maybe later Create event" at bounding box center [484, 606] width 285 height 44
click at [518, 558] on div at bounding box center [328, 560] width 656 height 4
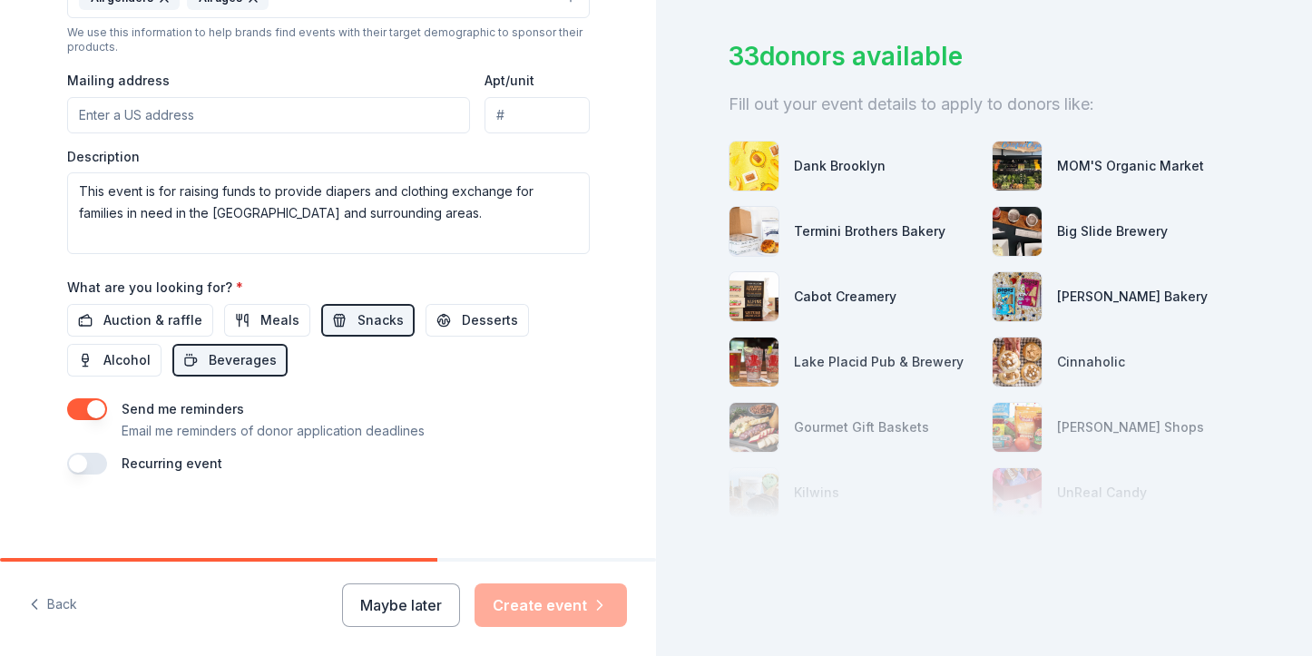
click at [67, 398] on button "button" at bounding box center [87, 409] width 40 height 22
click at [91, 404] on button "button" at bounding box center [87, 409] width 40 height 22
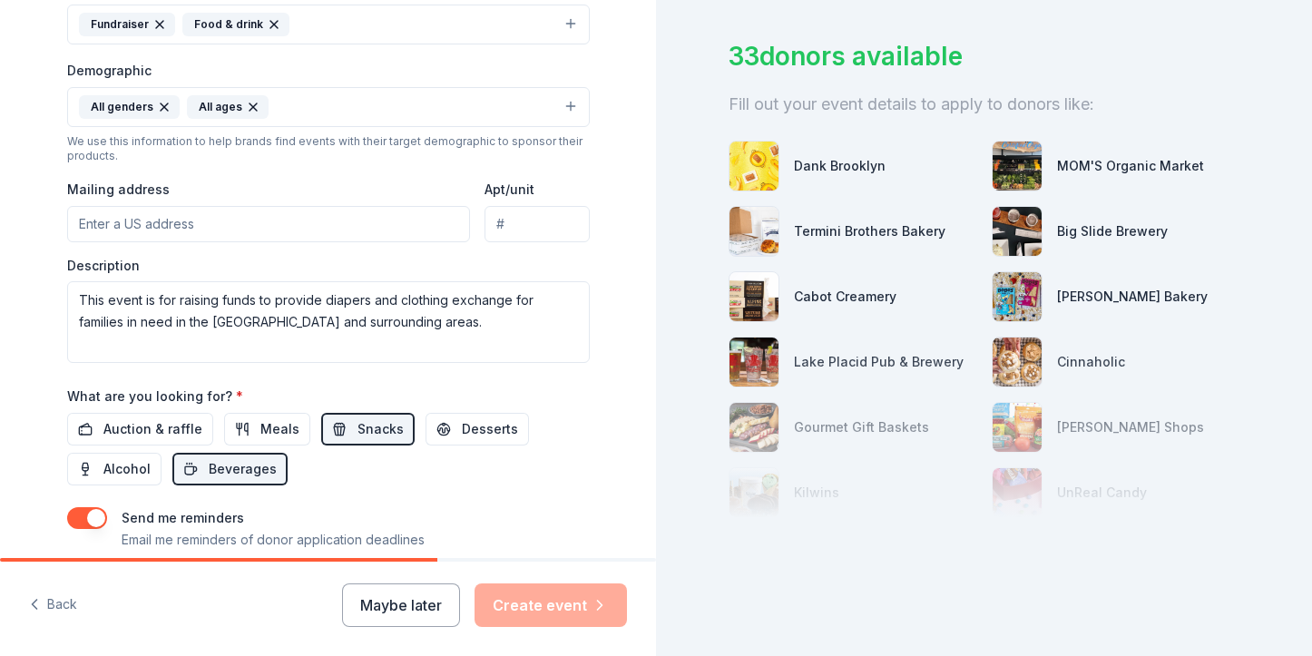
scroll to position [505, 0]
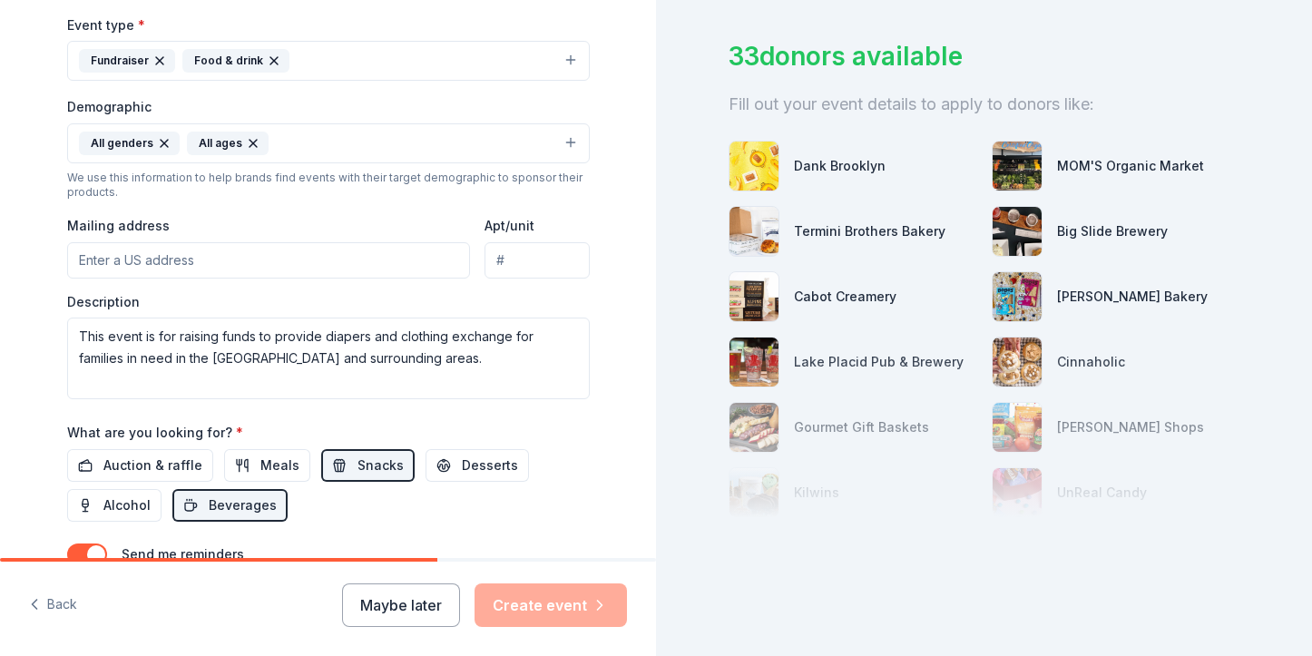
click at [258, 257] on input "Mailing address" at bounding box center [269, 260] width 404 height 36
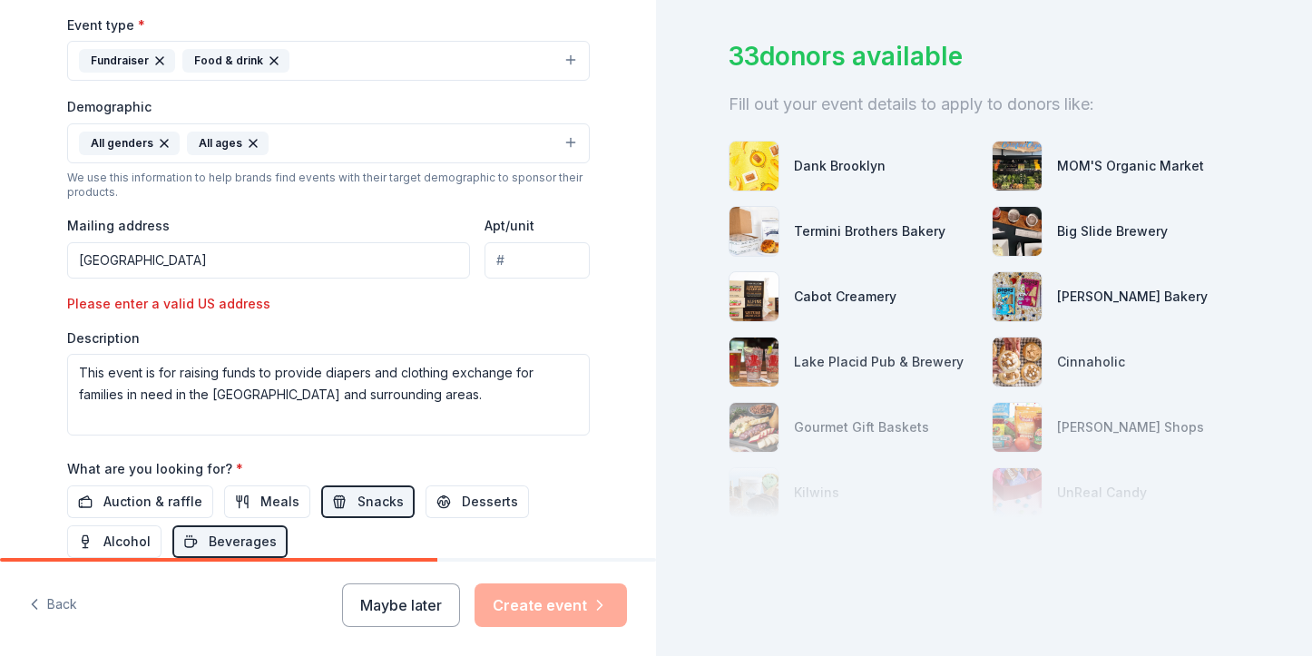
click at [76, 258] on input "Waterville" at bounding box center [269, 260] width 404 height 36
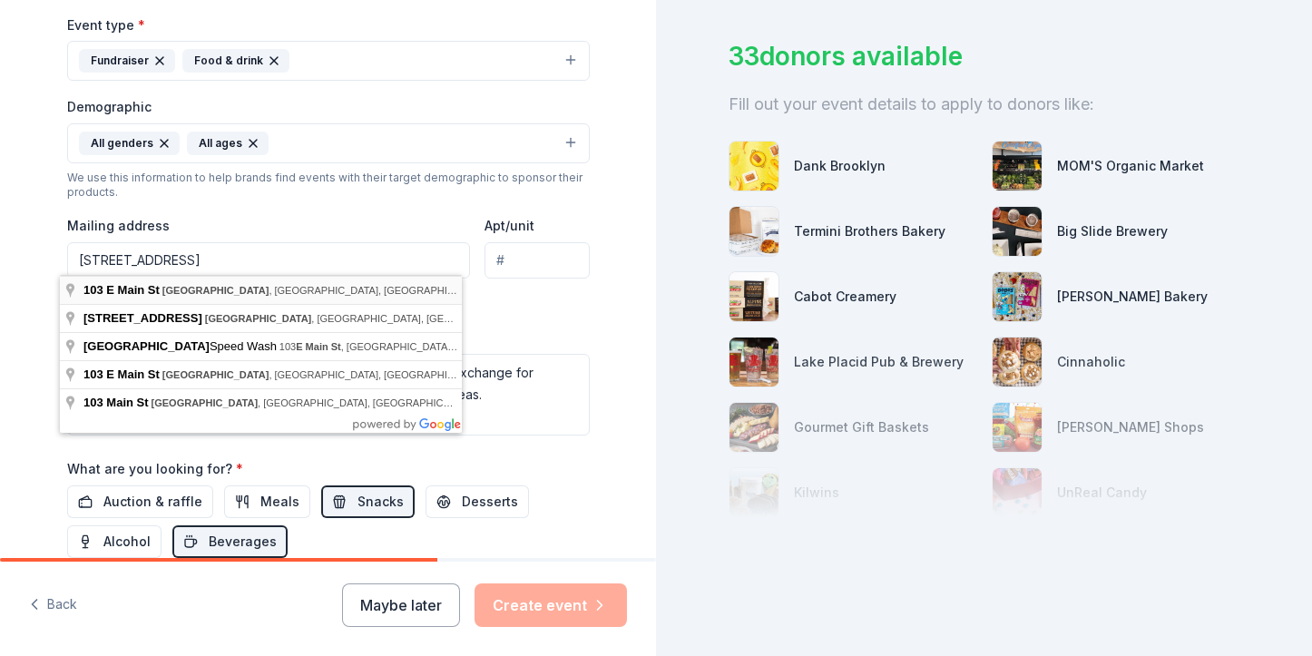
type input "103 East Main Street, Waterville, NY, 13480"
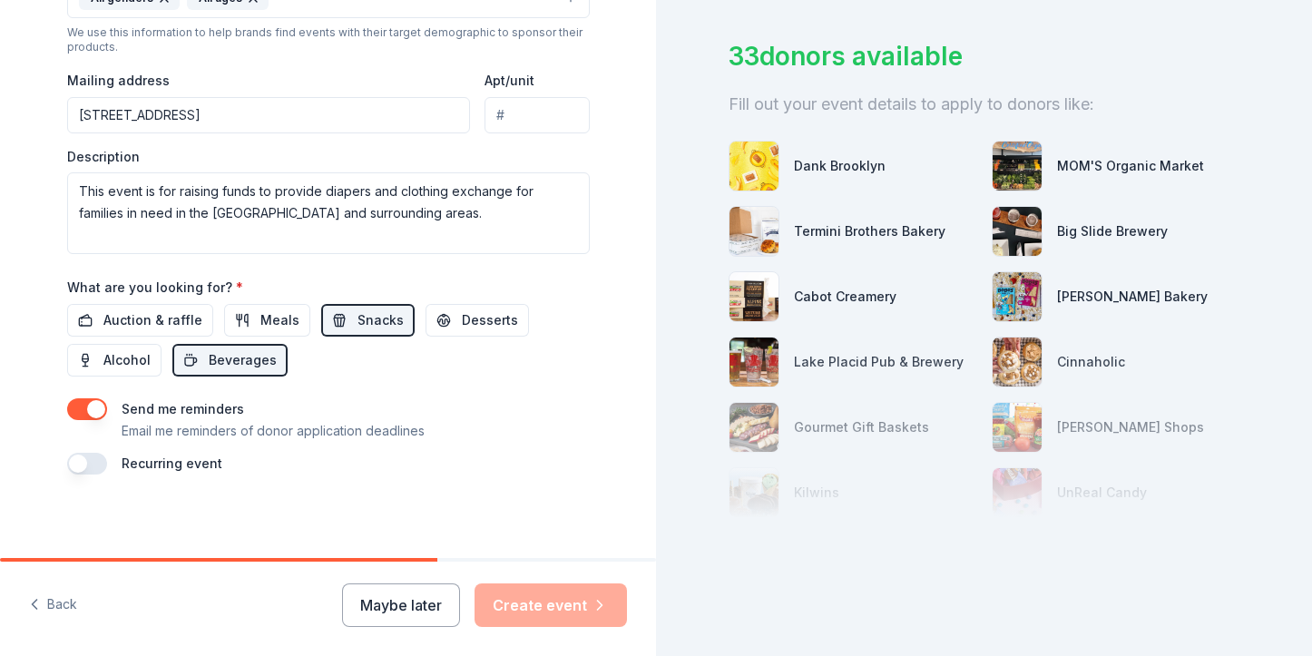
scroll to position [162, 0]
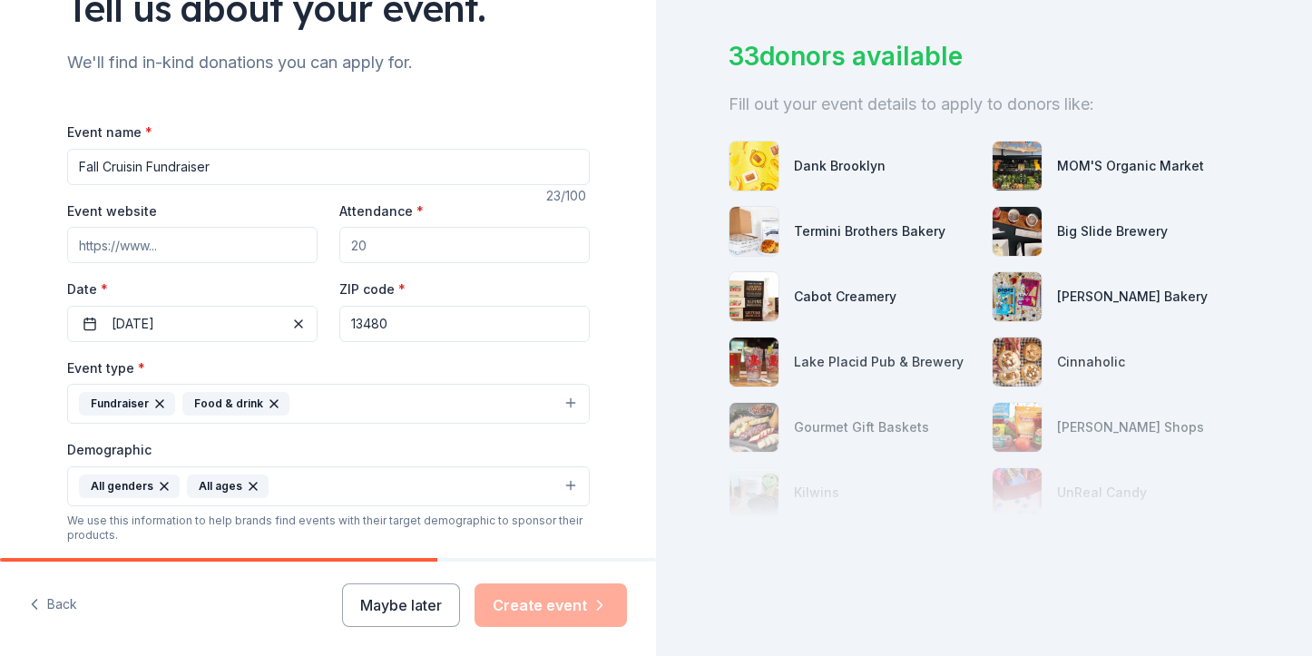
click at [378, 251] on input "Attendance *" at bounding box center [464, 245] width 250 height 36
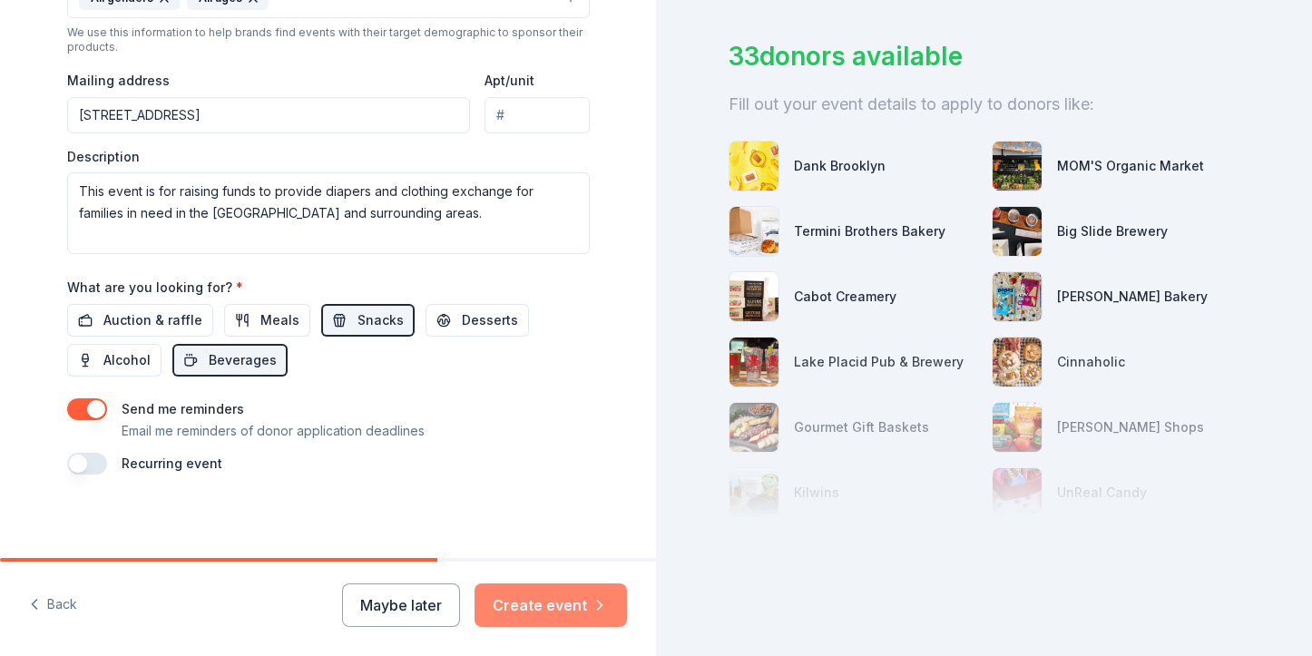
type input "500"
click at [546, 608] on button "Create event" at bounding box center [551, 606] width 152 height 44
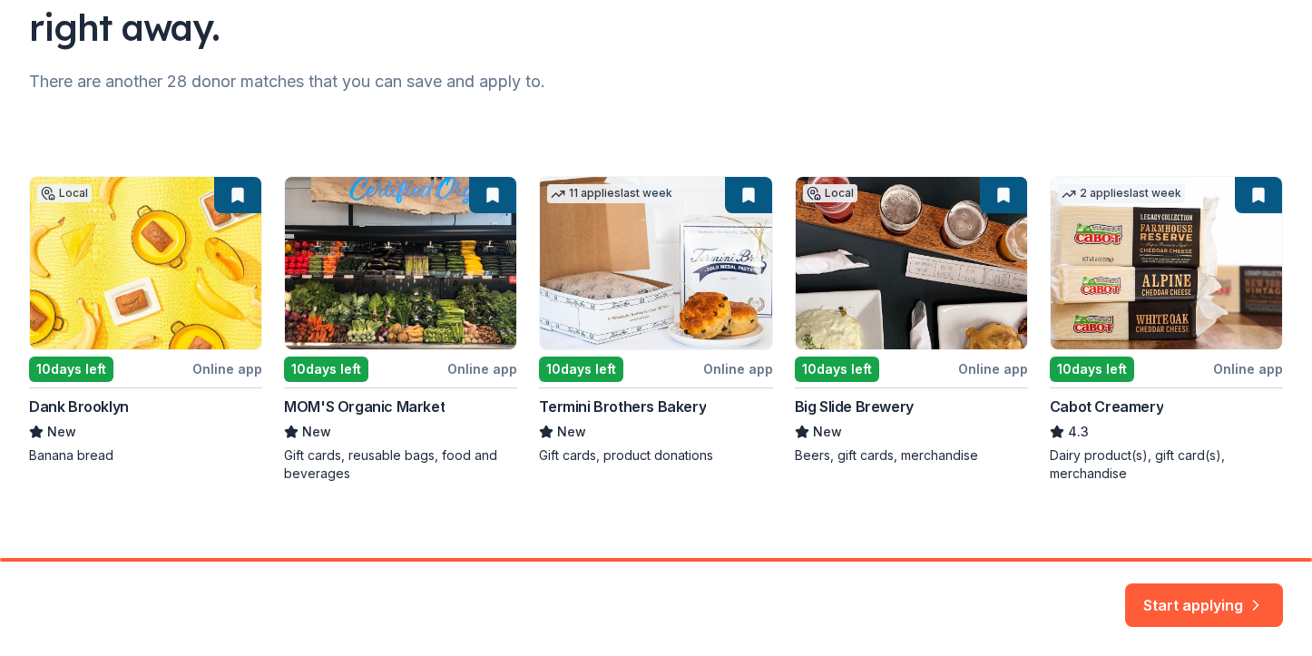
scroll to position [204, 0]
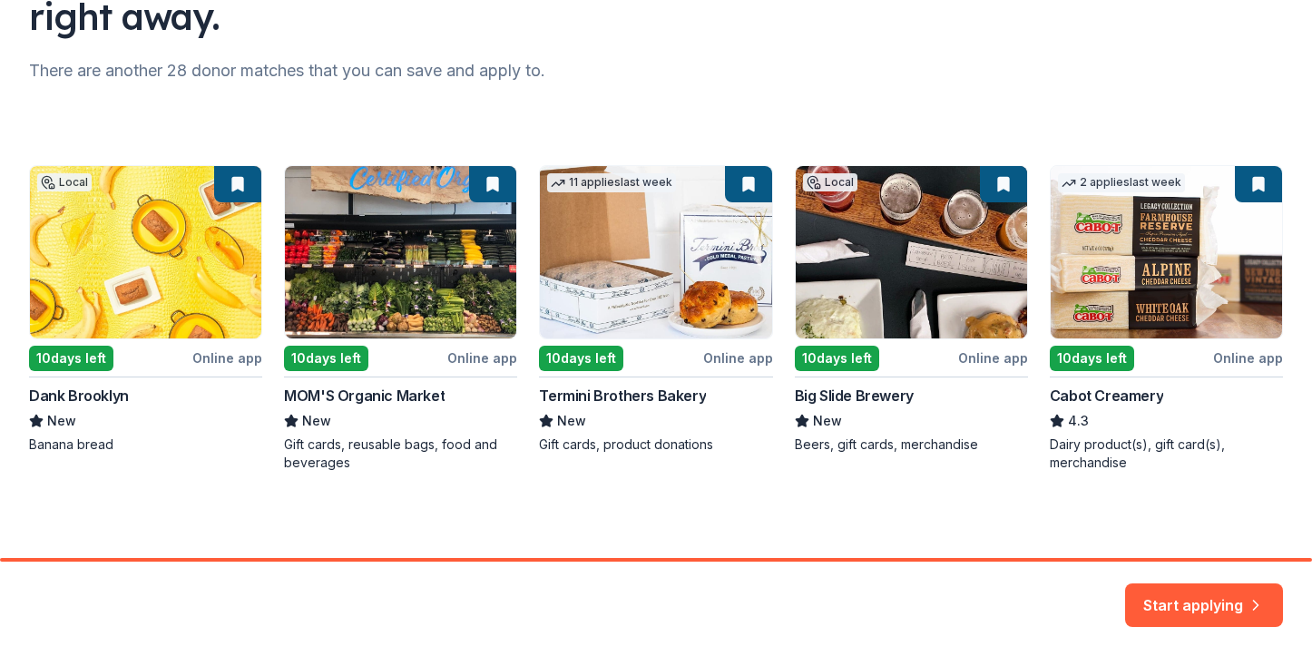
click at [1087, 50] on div "Here are your top matches. They're saved to help you start applying right away.…" at bounding box center [656, 177] width 1312 height 763
click at [1168, 598] on button "Start applying" at bounding box center [1204, 595] width 158 height 44
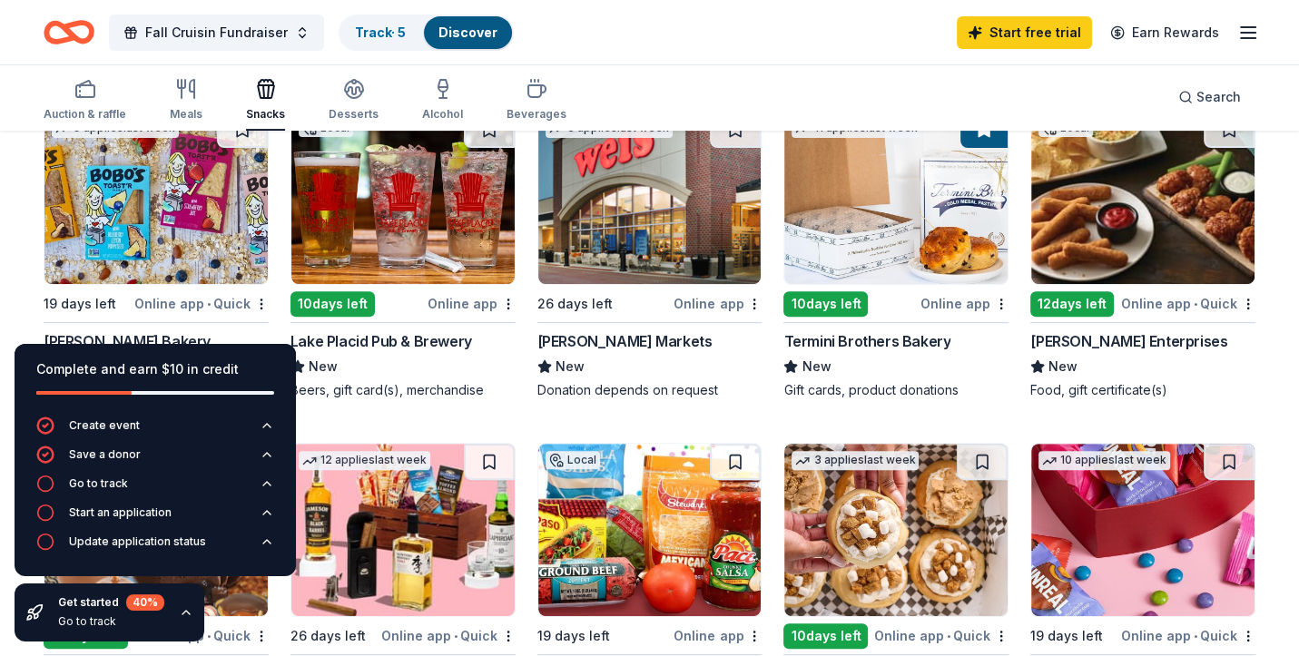
scroll to position [1148, 0]
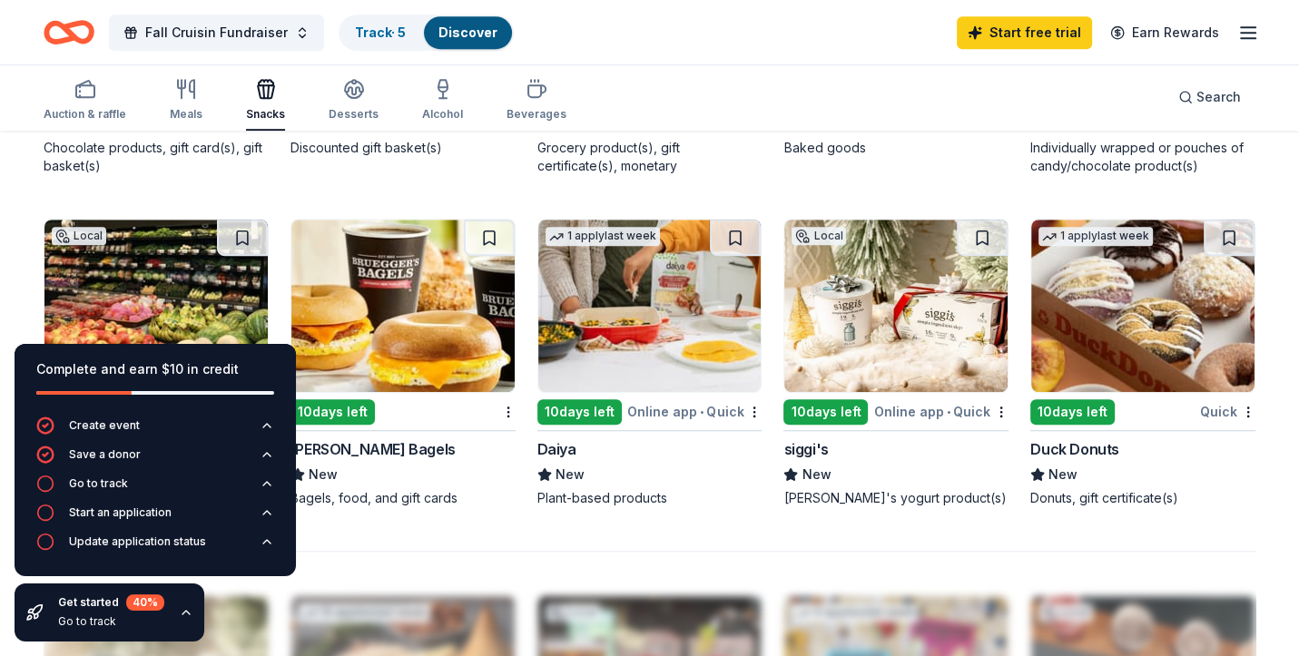
click at [181, 616] on icon "button" at bounding box center [186, 612] width 15 height 15
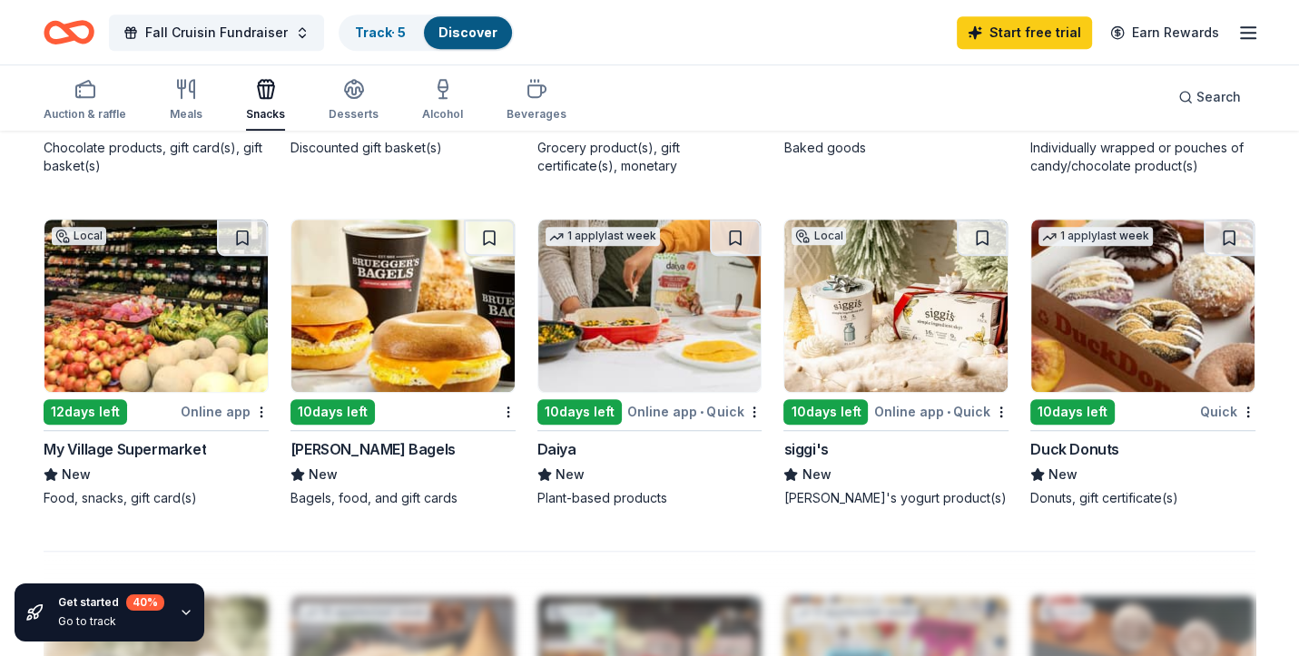
scroll to position [1722, 0]
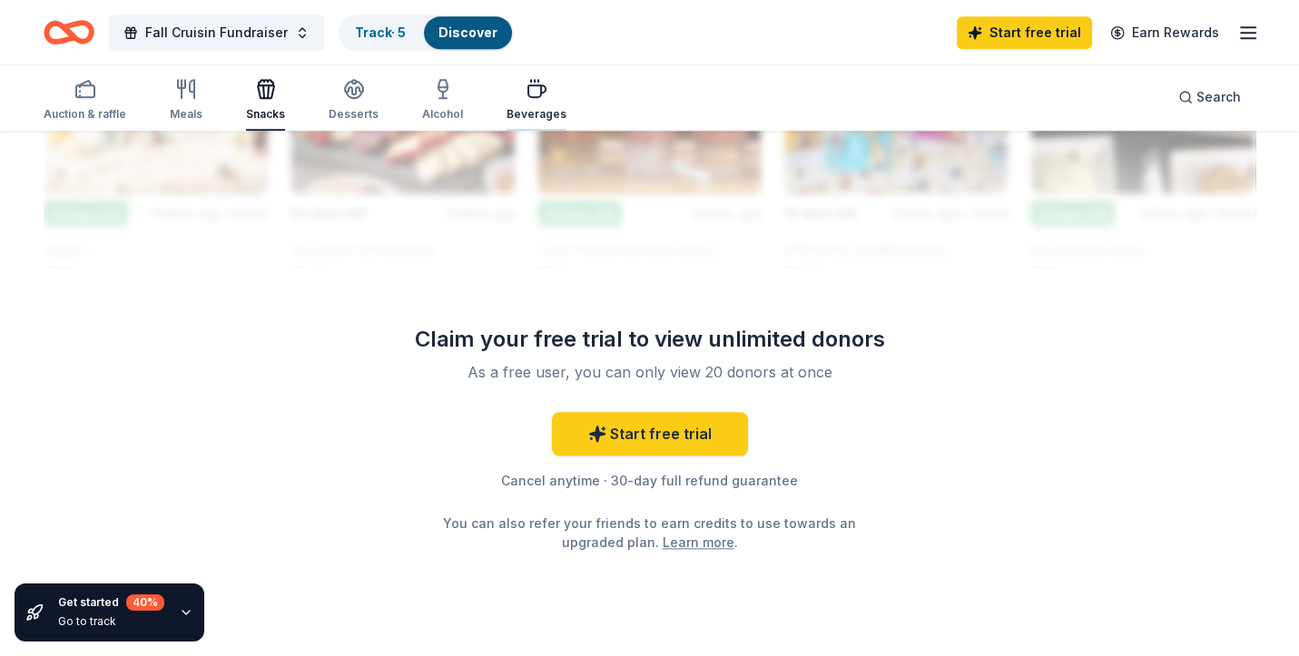
click at [536, 89] on icon "button" at bounding box center [536, 91] width 17 height 12
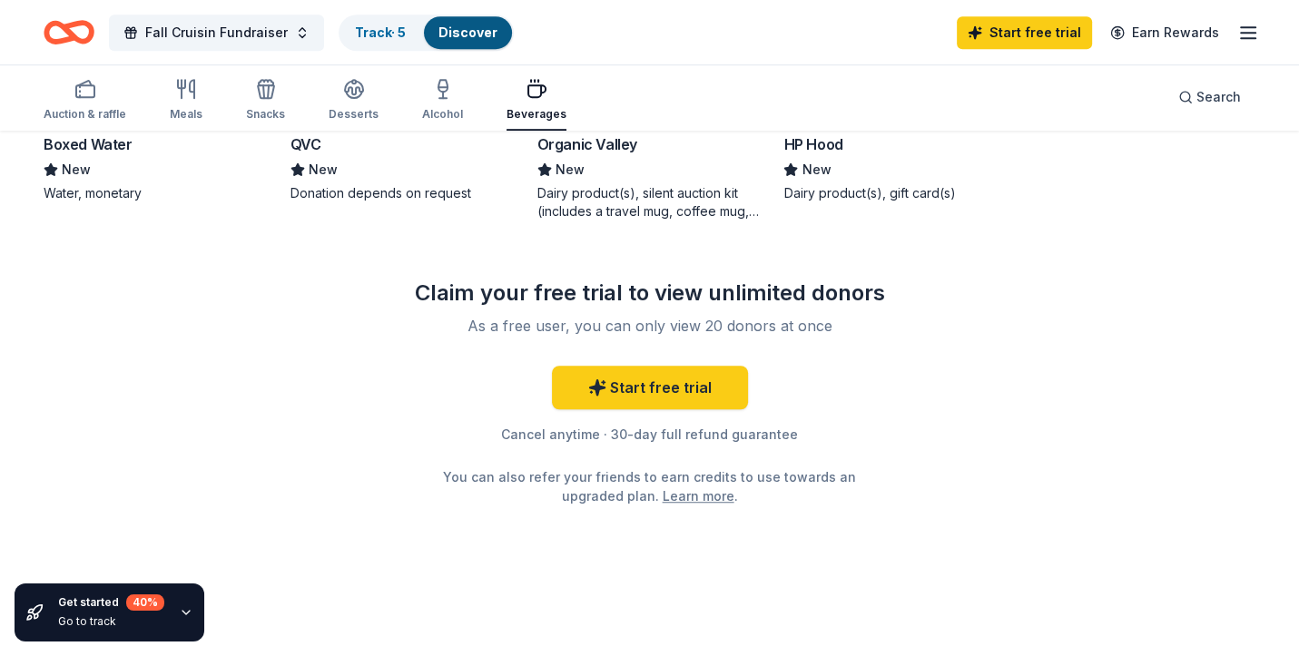
scroll to position [546, 0]
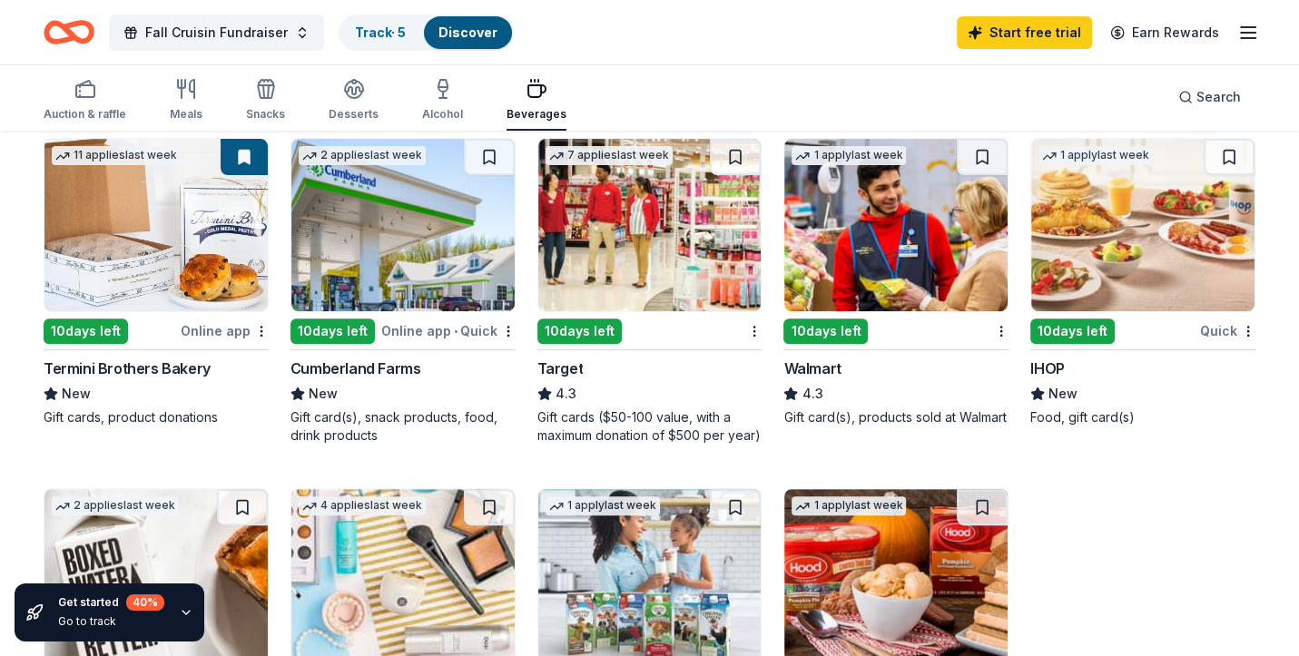
click at [869, 249] on img at bounding box center [895, 225] width 223 height 172
click at [642, 241] on img at bounding box center [649, 225] width 223 height 172
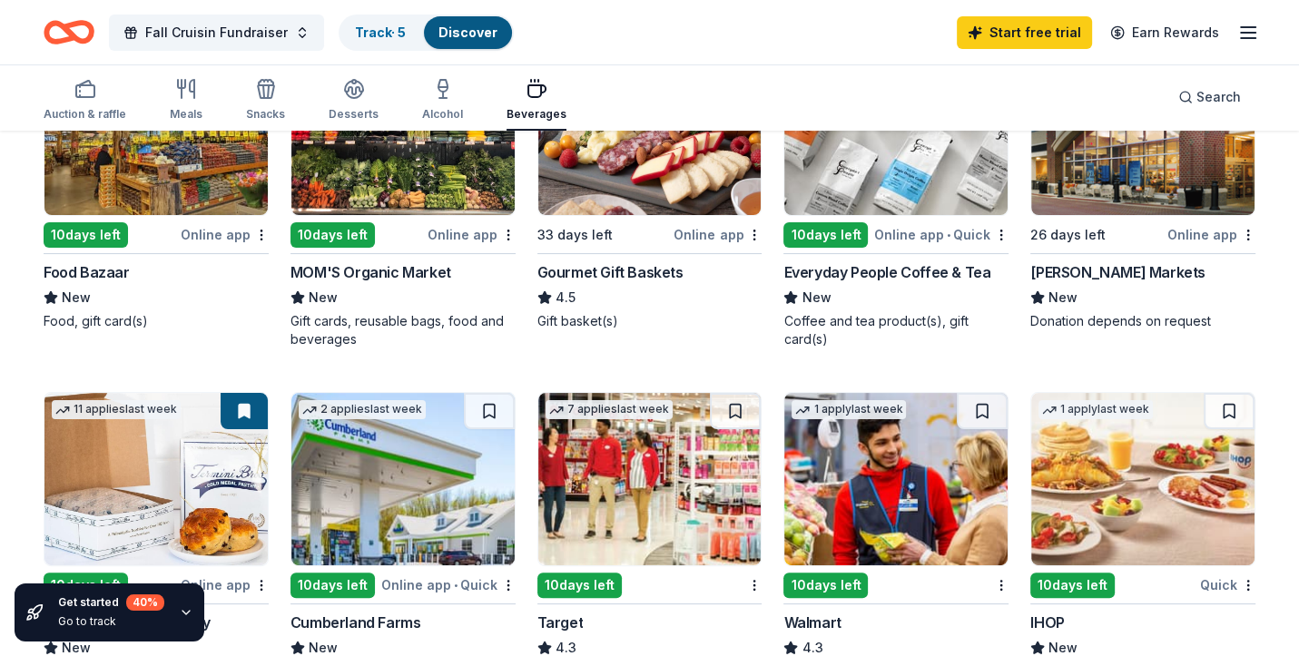
scroll to position [220, 0]
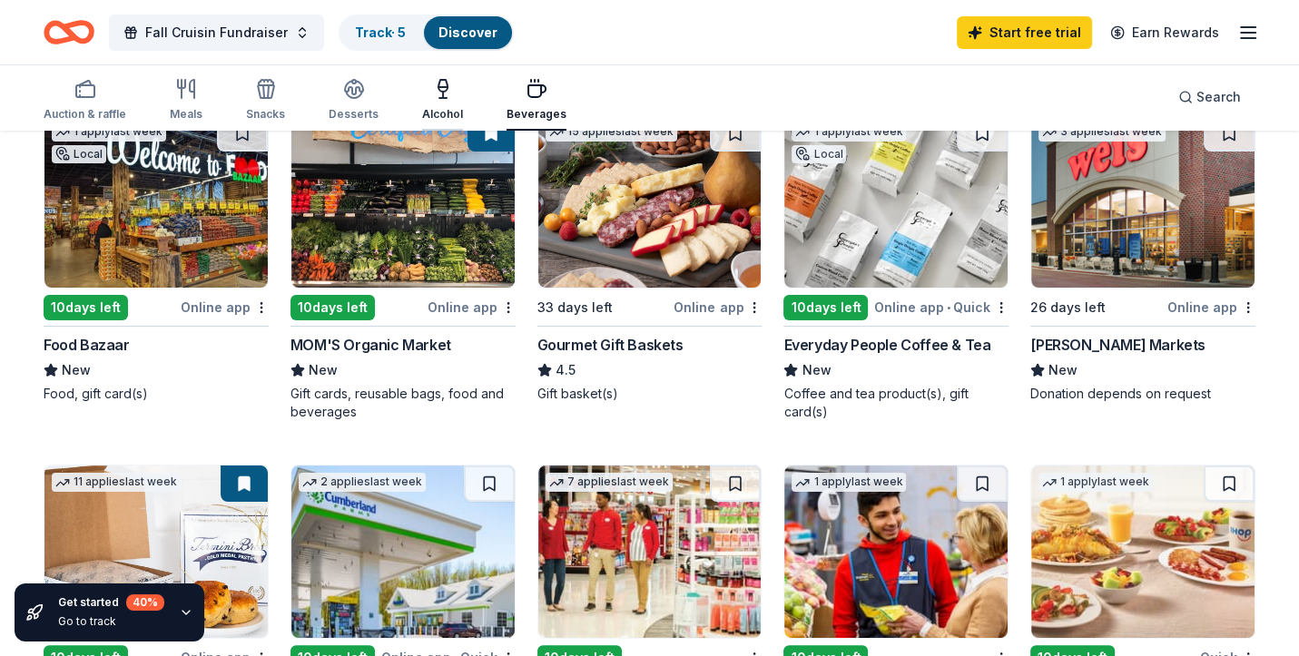
click at [433, 103] on div "Alcohol" at bounding box center [442, 100] width 41 height 44
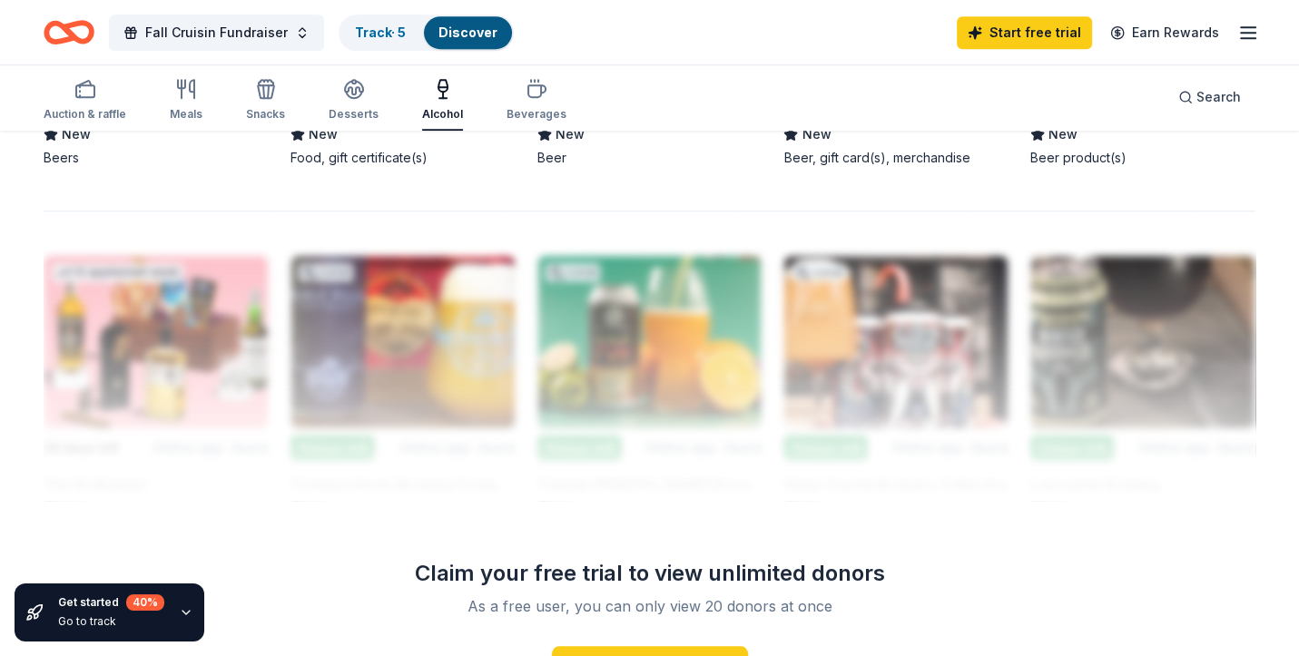
scroll to position [1525, 0]
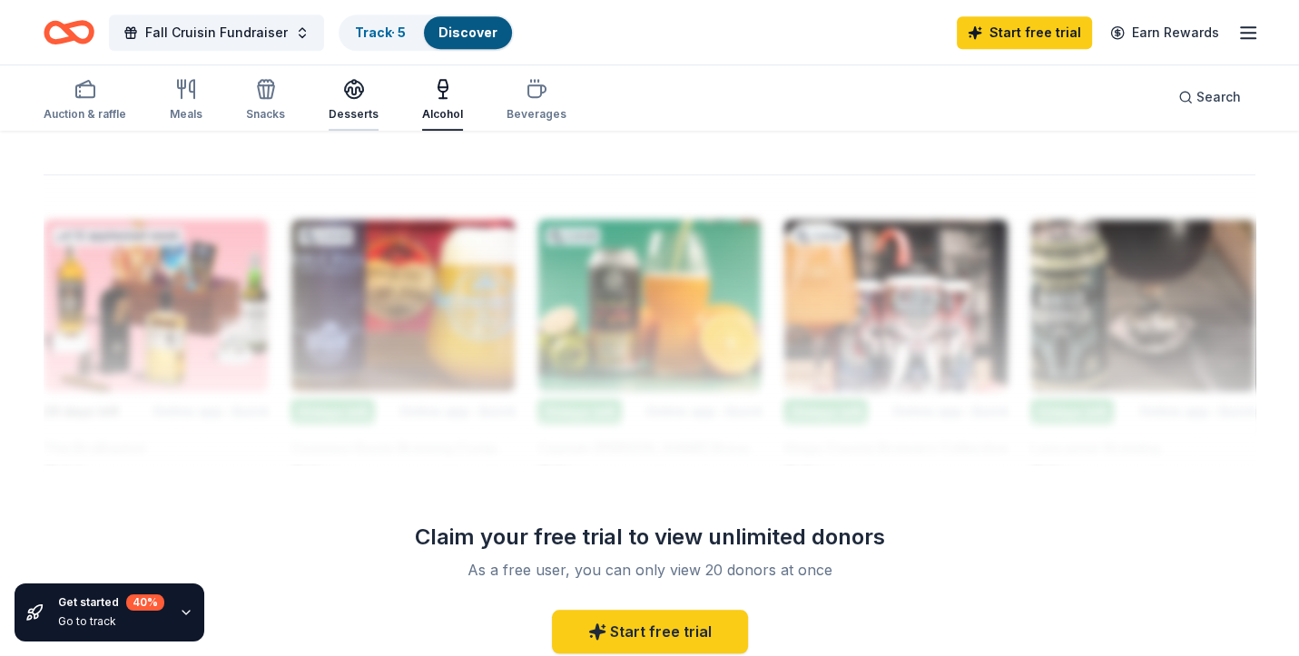
click at [350, 95] on icon "button" at bounding box center [354, 89] width 22 height 22
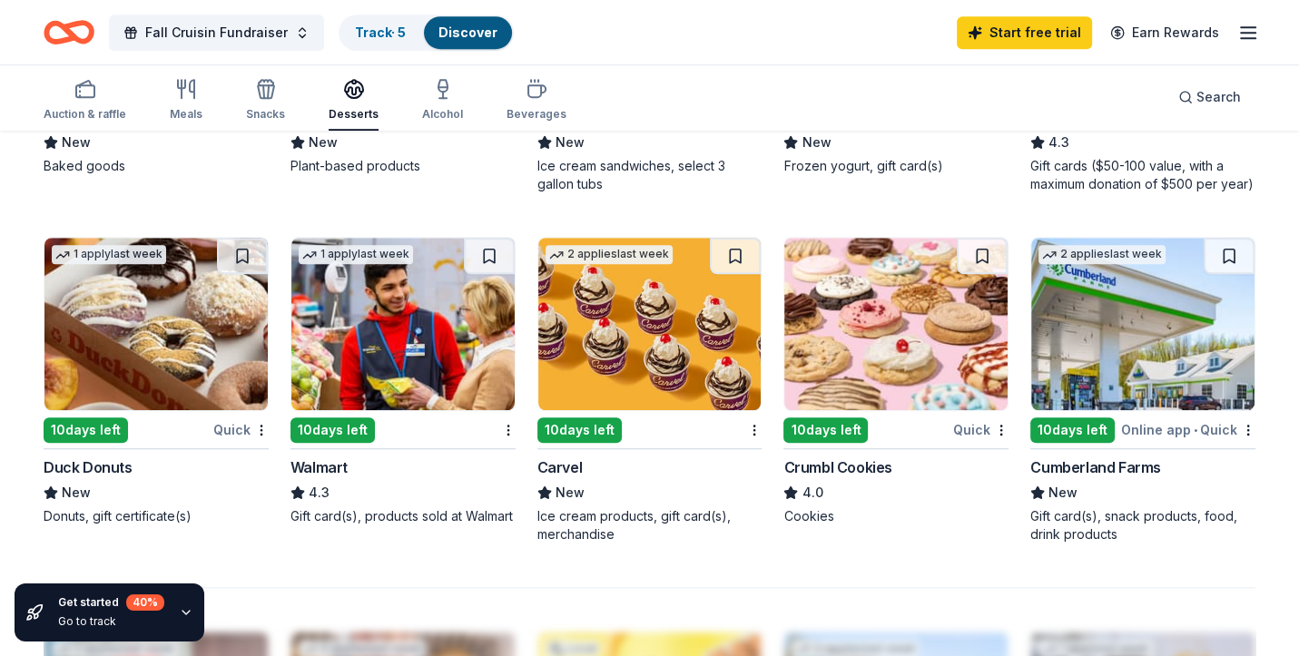
scroll to position [1722, 0]
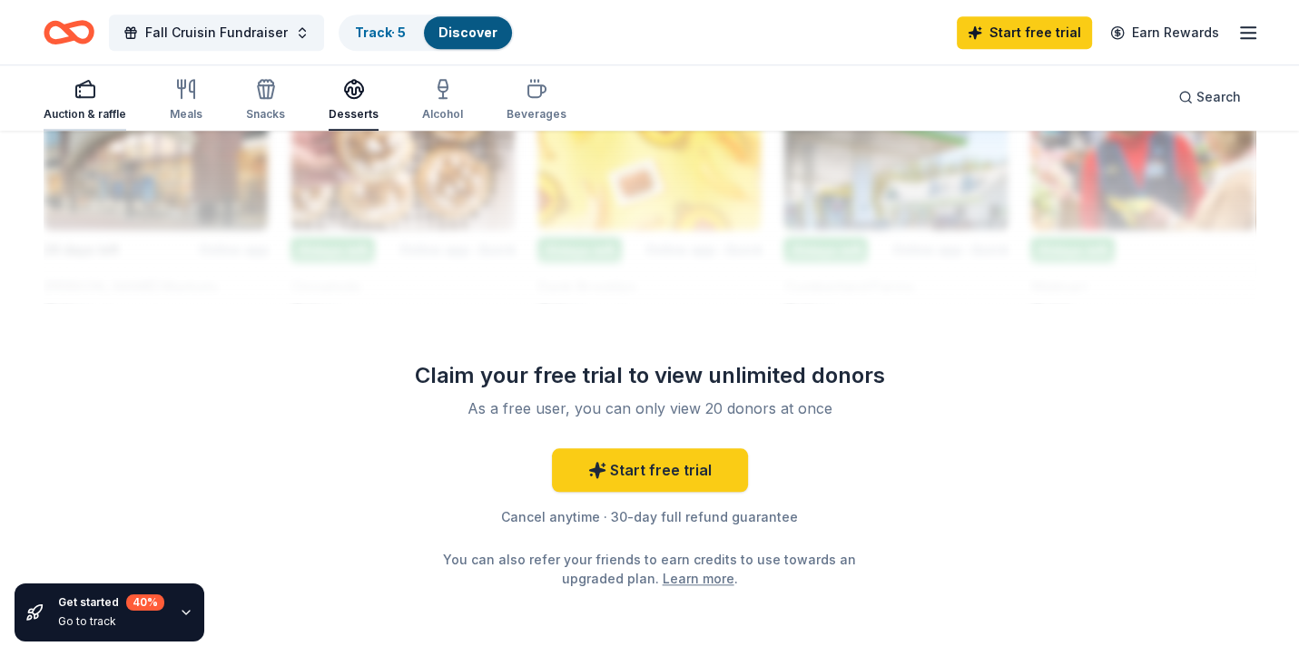
click at [87, 101] on div "Auction & raffle" at bounding box center [85, 100] width 83 height 44
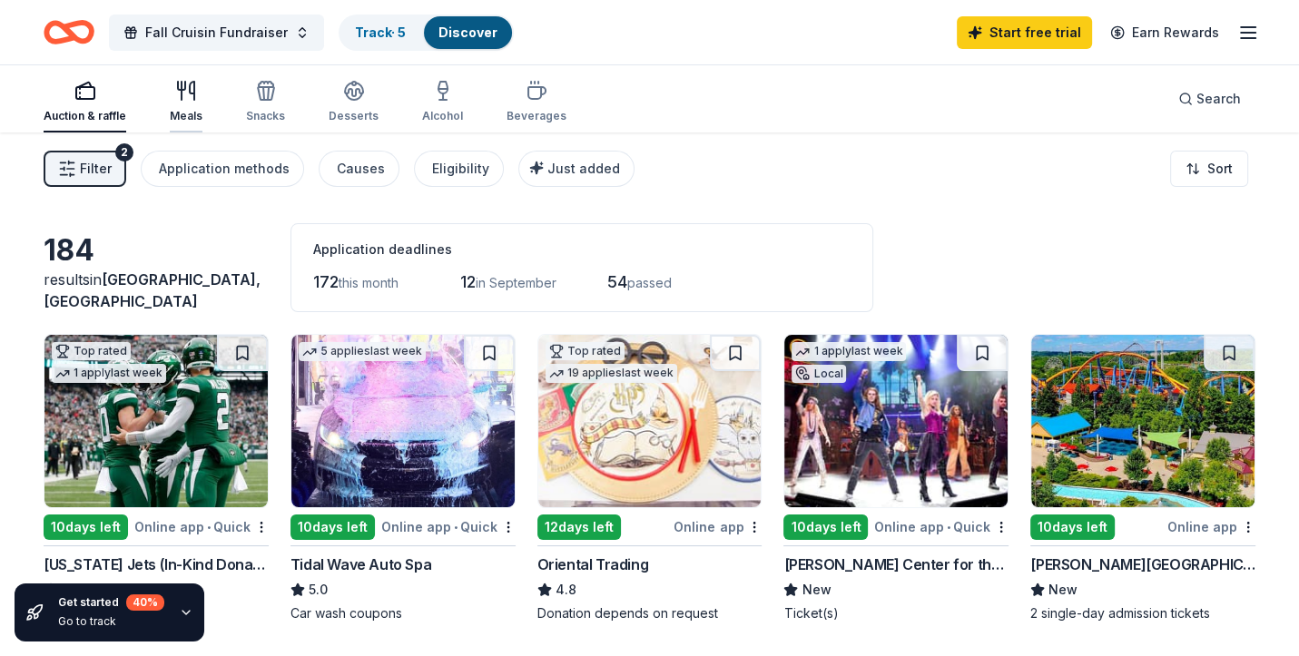
click at [188, 105] on div "Meals" at bounding box center [186, 102] width 33 height 44
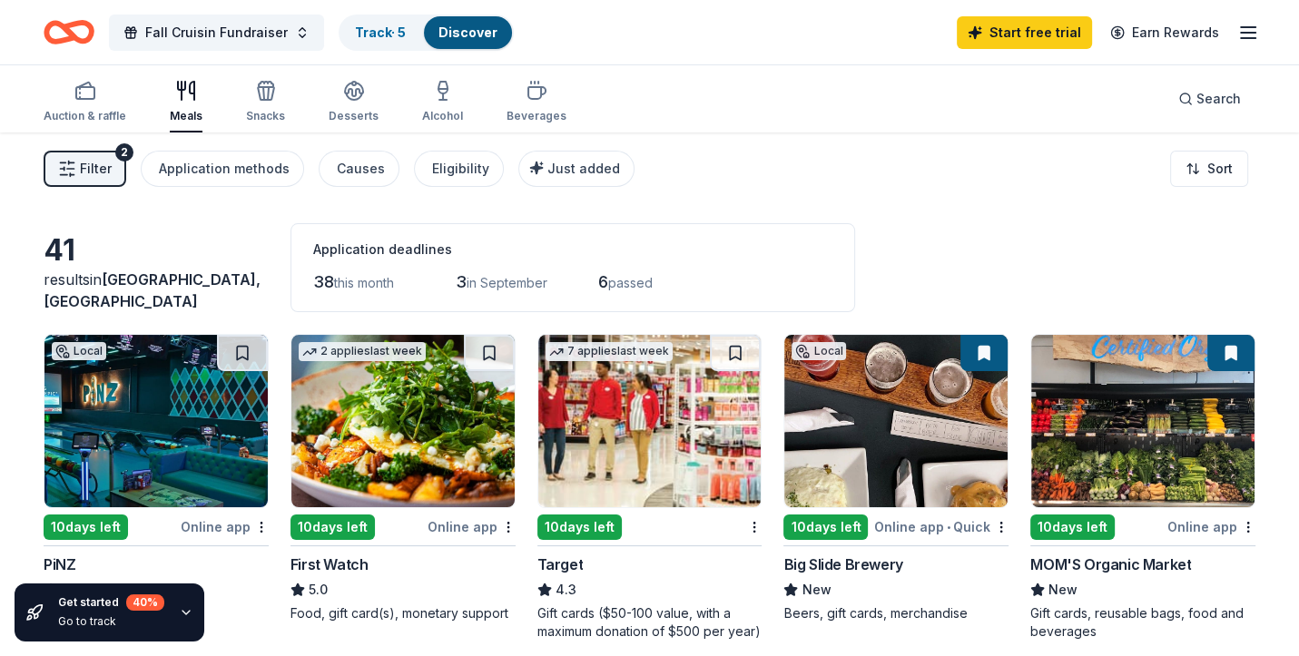
click at [636, 291] on div "6 passed" at bounding box center [644, 282] width 92 height 29
click at [528, 118] on div "Beverages" at bounding box center [536, 116] width 60 height 15
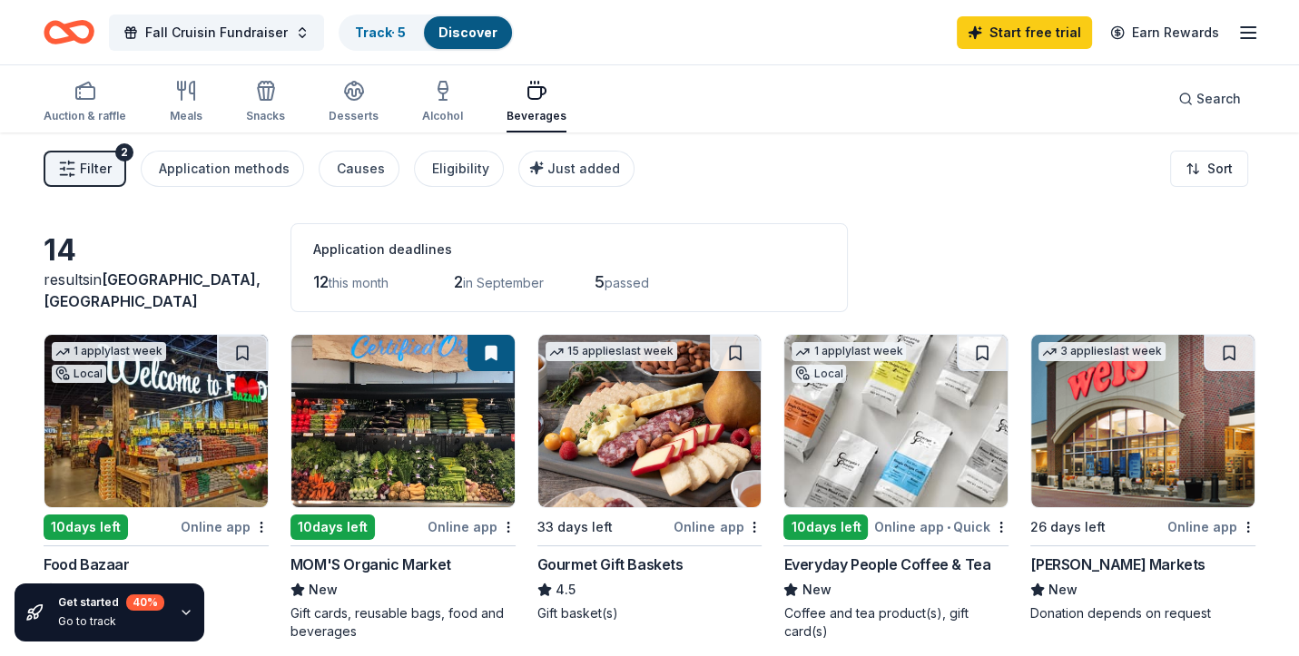
scroll to position [574, 0]
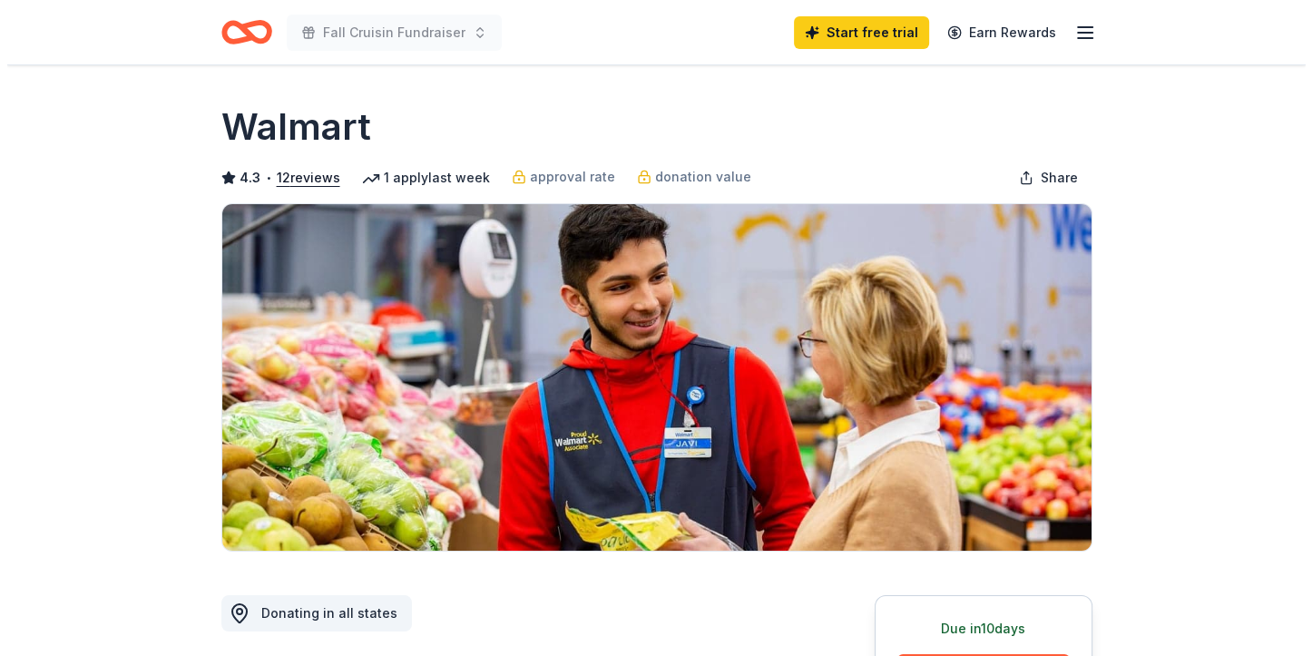
scroll to position [574, 0]
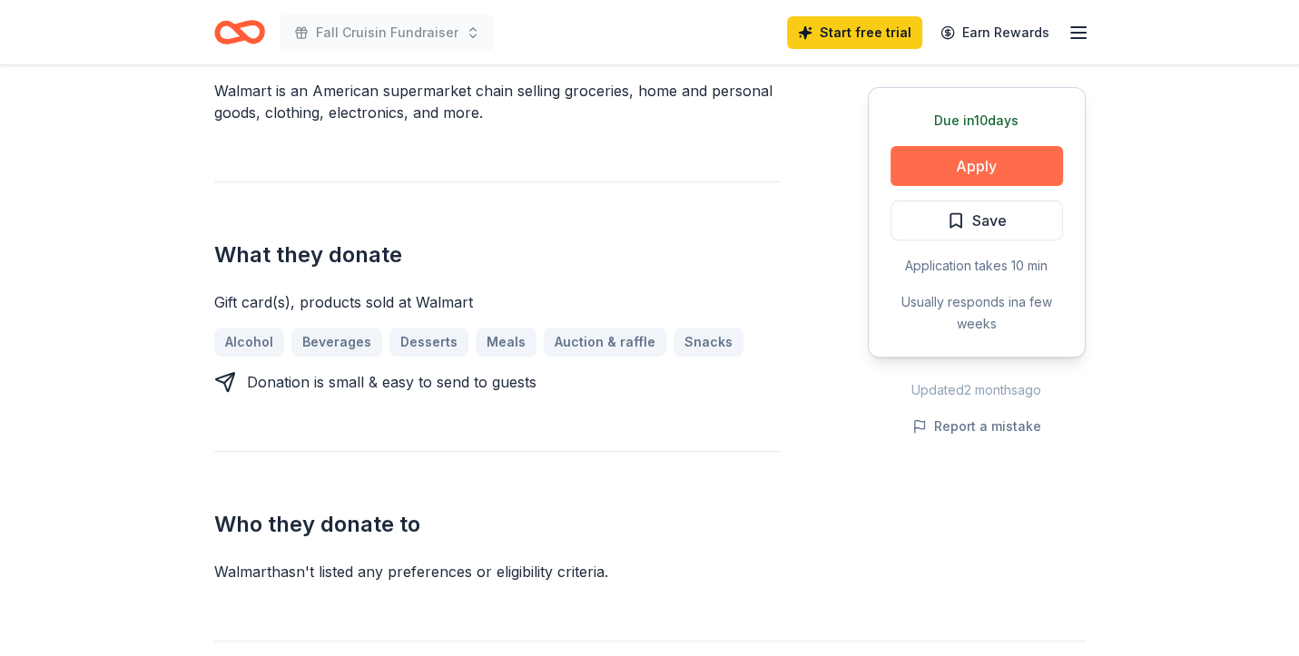
click at [977, 166] on button "Apply" at bounding box center [976, 166] width 172 height 40
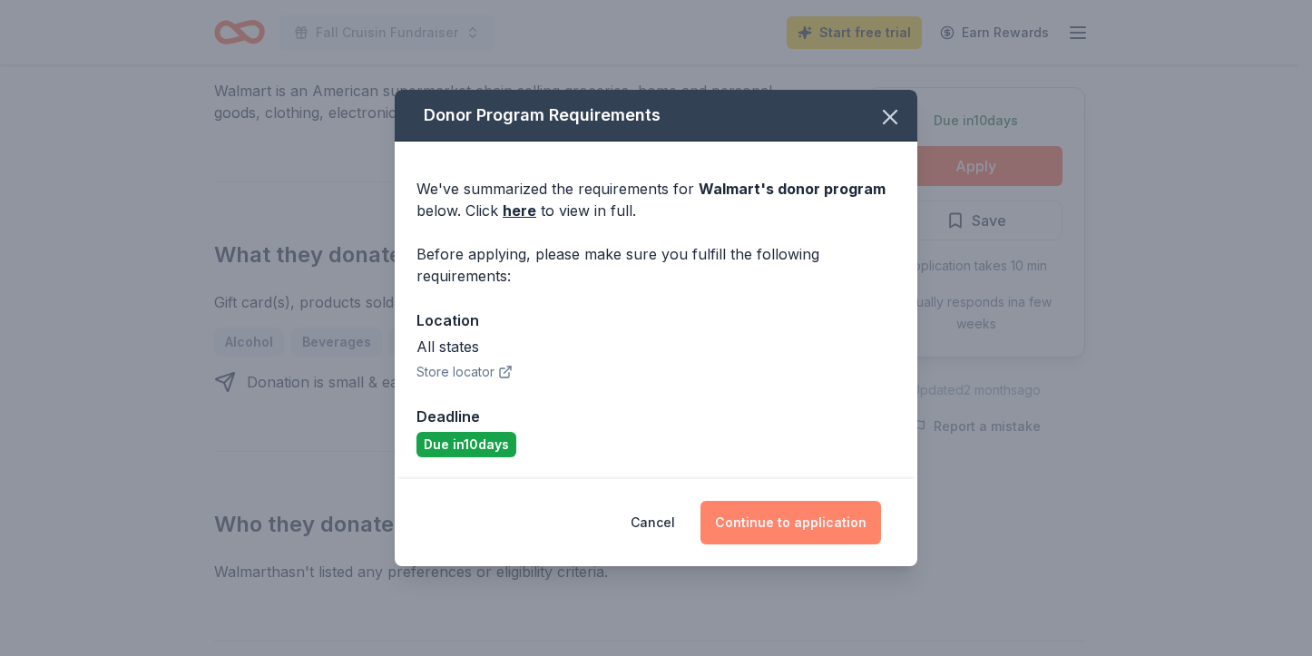
click at [777, 527] on button "Continue to application" at bounding box center [791, 523] width 181 height 44
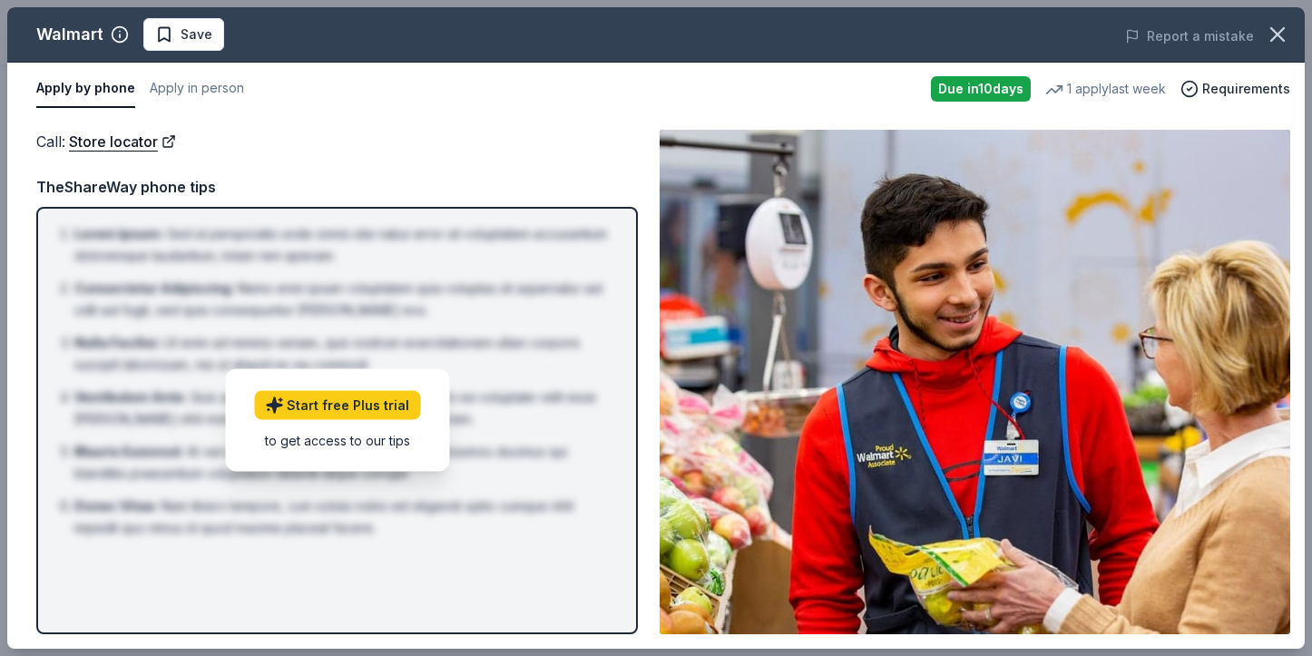
click at [1294, 435] on div "Call : Store locator Call : Store locator TheShareWay phone tips Lorem Ipsum : …" at bounding box center [656, 382] width 1298 height 534
click at [1235, 92] on span "Requirements" at bounding box center [1246, 89] width 88 height 22
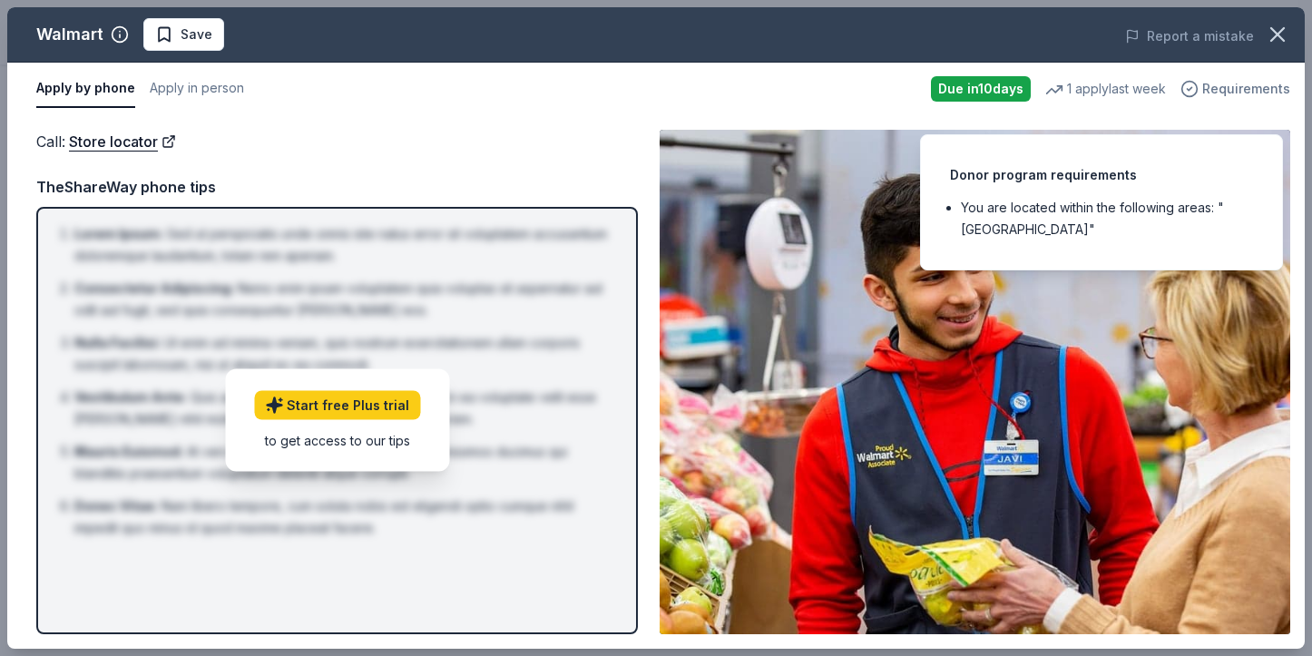
click at [1235, 92] on span "Requirements" at bounding box center [1246, 89] width 88 height 22
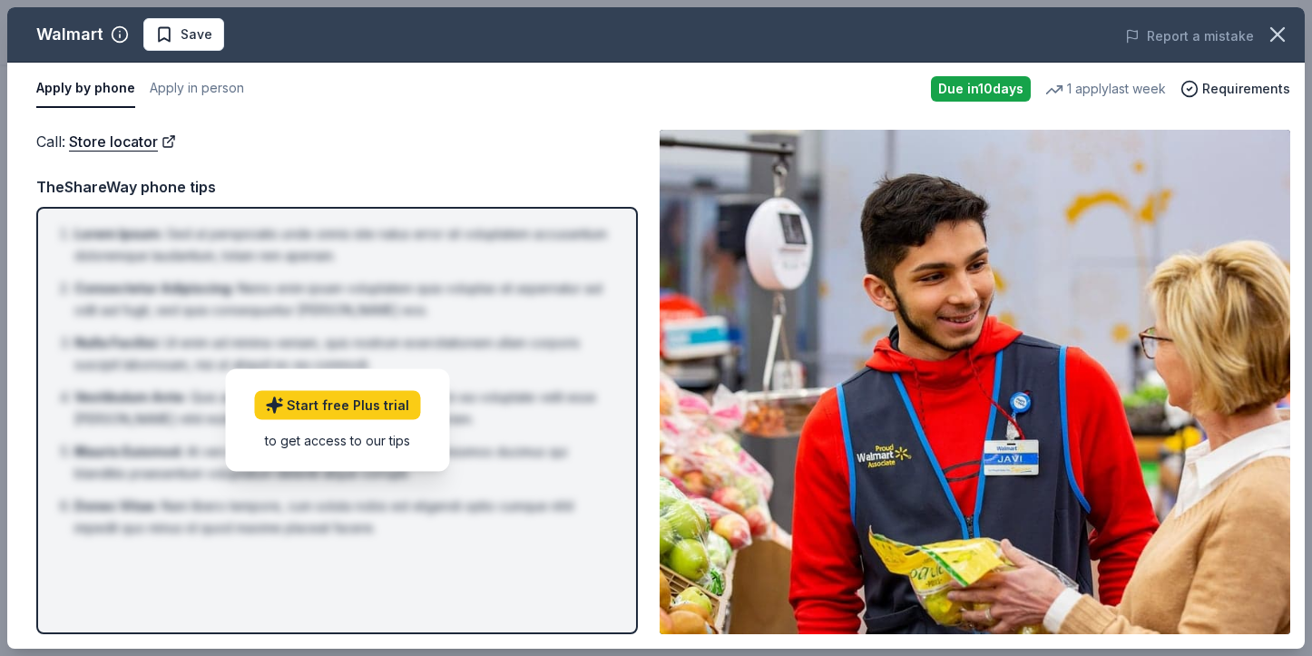
click at [407, 98] on div "Apply by phone Apply in person" at bounding box center [476, 89] width 880 height 38
click at [326, 406] on link "Start free Plus trial" at bounding box center [337, 405] width 166 height 29
click at [373, 123] on div "Call : Store locator Call : Store locator TheShareWay phone tips Lorem Ipsum : …" at bounding box center [656, 382] width 1298 height 534
click at [117, 144] on link "Store locator" at bounding box center [122, 142] width 107 height 24
click at [971, 94] on div "Due [DATE]" at bounding box center [981, 88] width 100 height 25
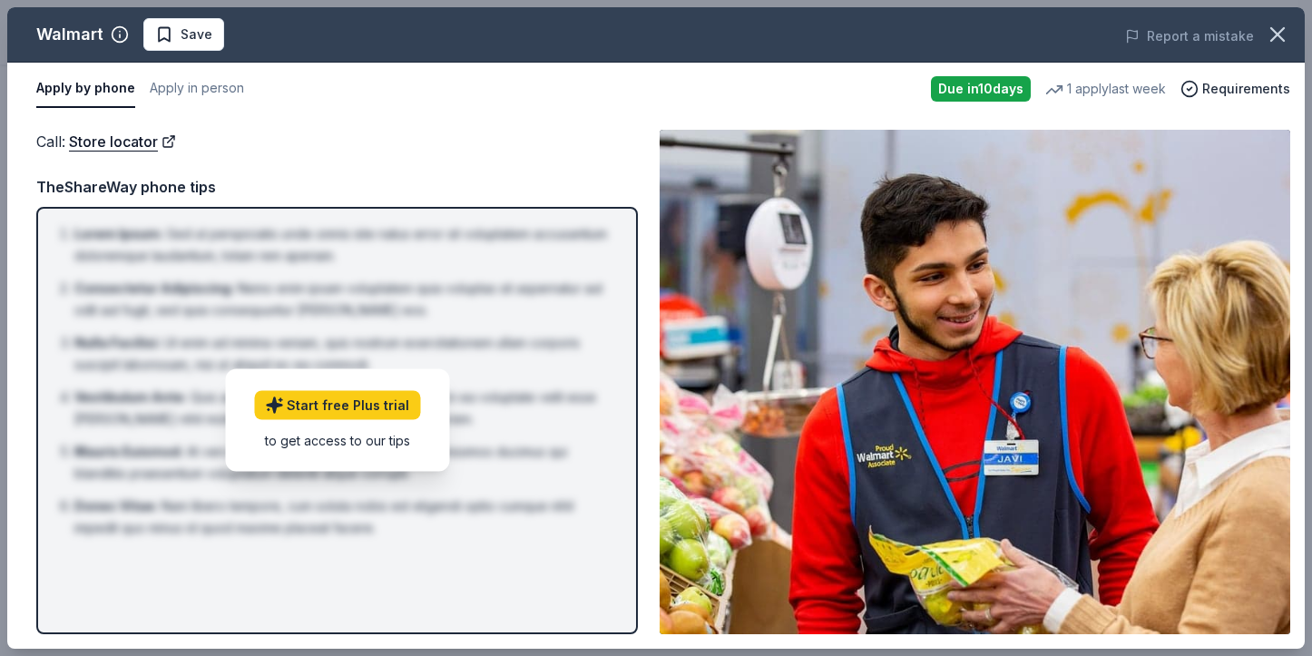
click at [452, 125] on div "Call : Store locator Call : Store locator TheShareWay phone tips Lorem Ipsum : …" at bounding box center [656, 382] width 1298 height 534
click at [202, 91] on button "Apply in person" at bounding box center [197, 89] width 94 height 38
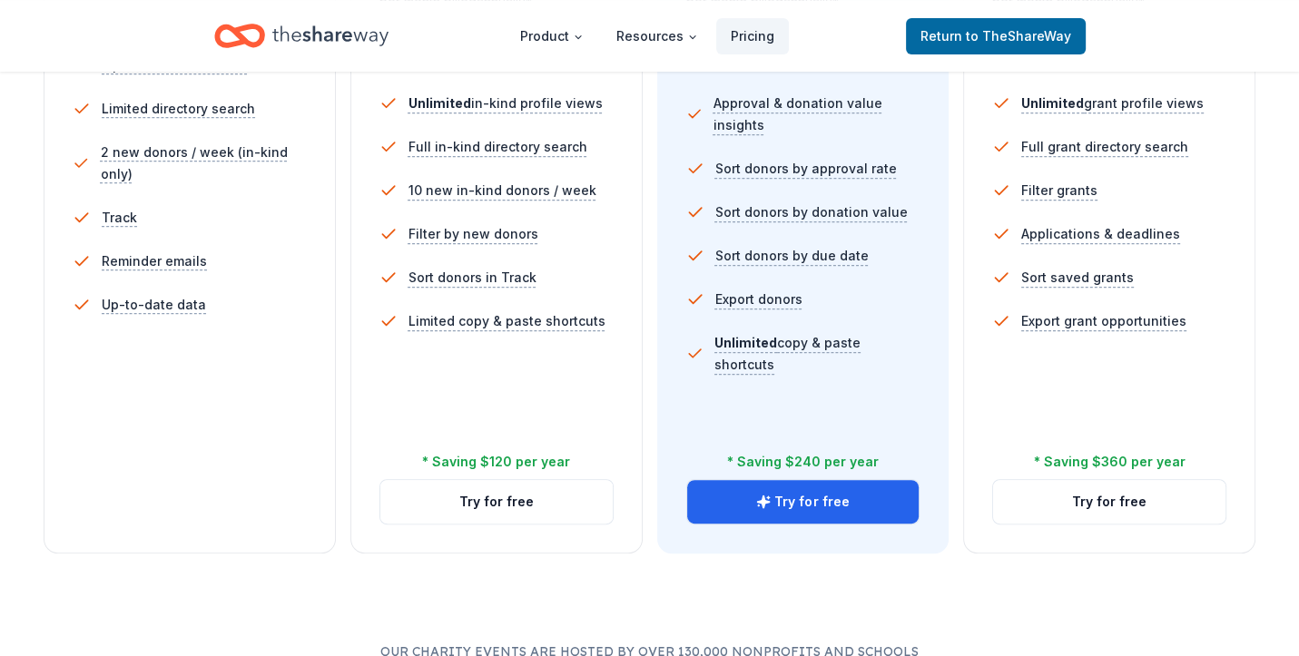
scroll to position [617, 0]
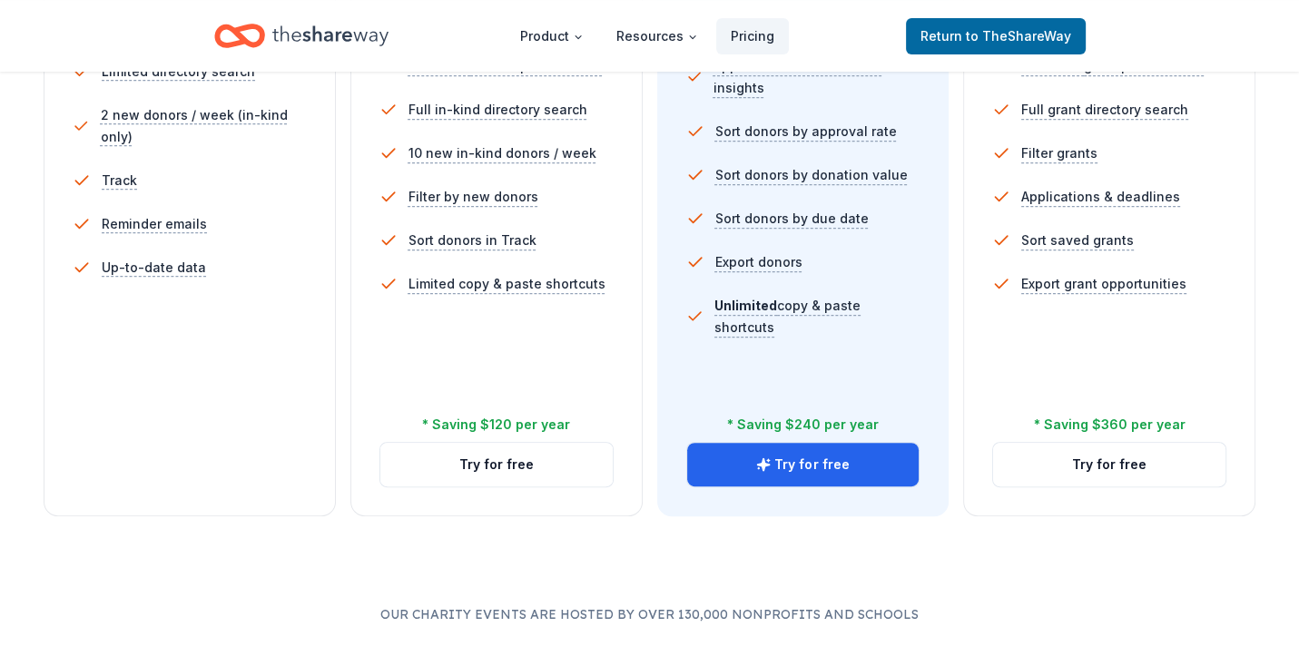
click at [36, 346] on div "Choose the perfect plan for you Monthly Annual Free Current Come see what we're…" at bounding box center [649, 187] width 1299 height 1263
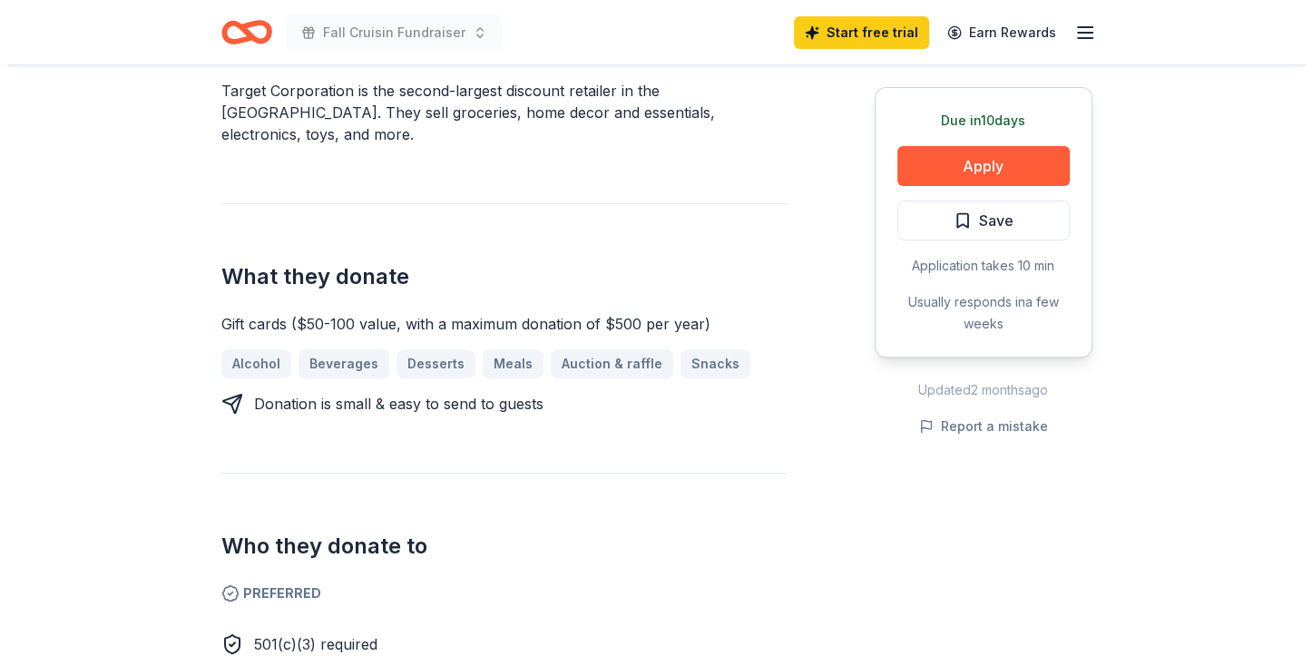
scroll to position [1148, 0]
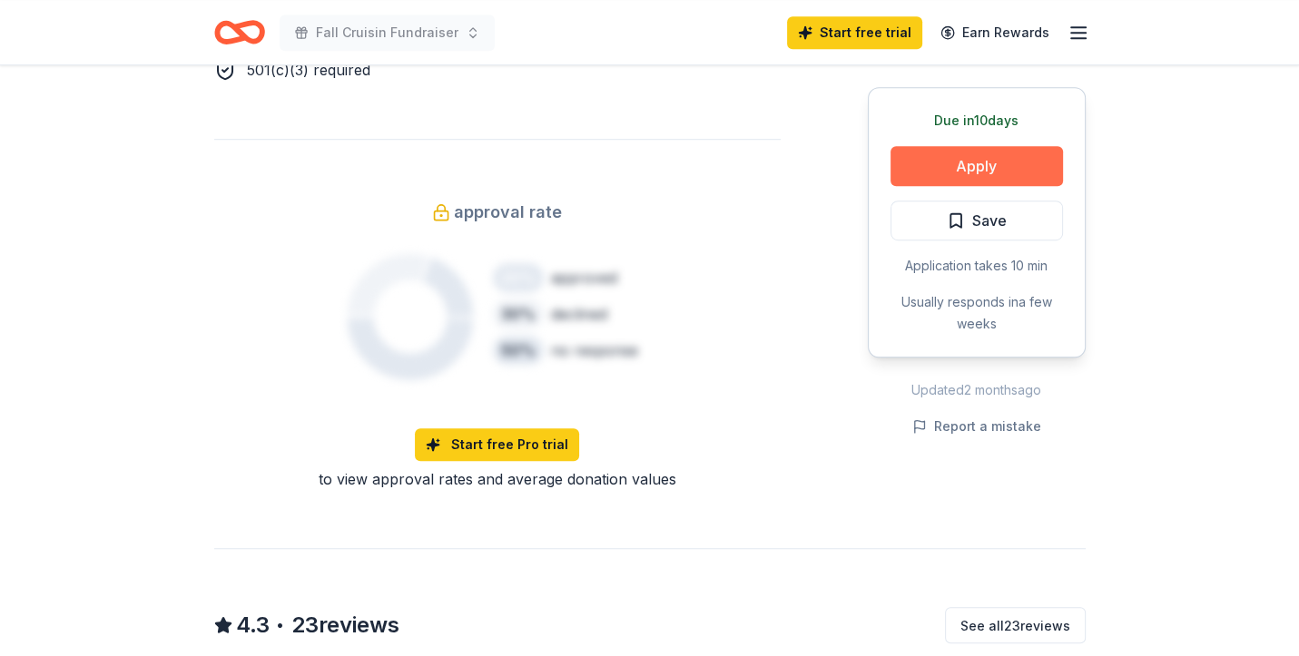
click at [987, 167] on button "Apply" at bounding box center [976, 166] width 172 height 40
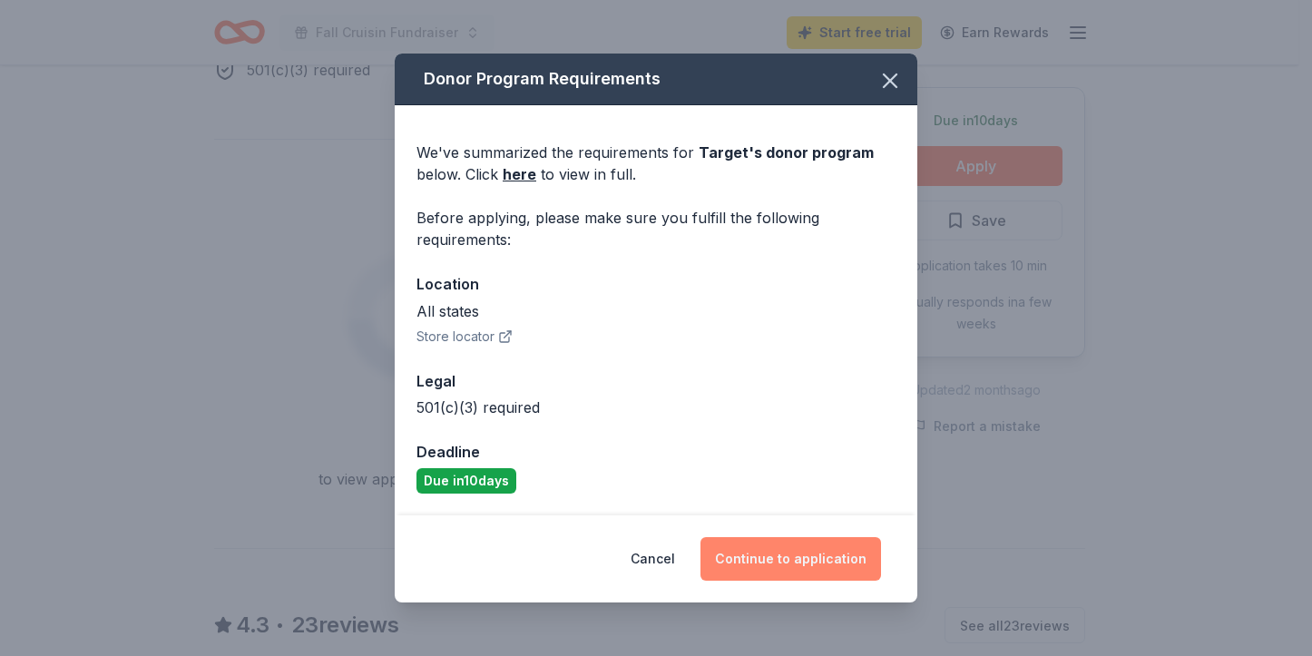
click at [765, 558] on button "Continue to application" at bounding box center [791, 559] width 181 height 44
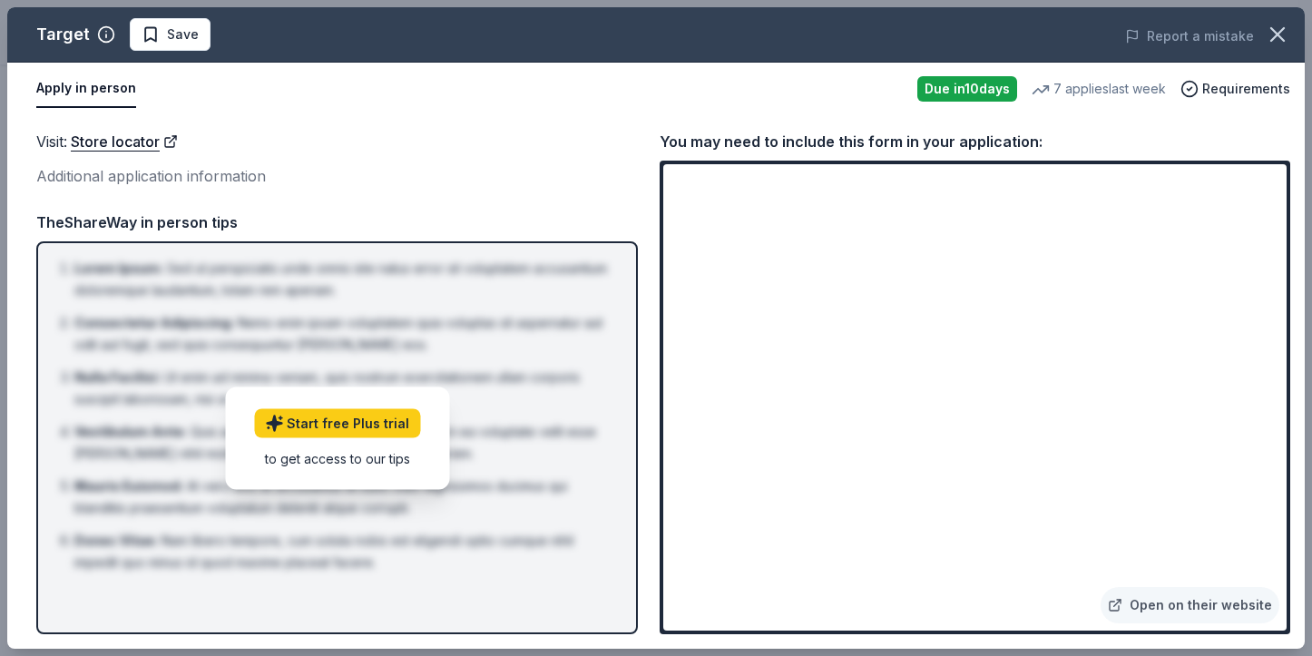
click at [1298, 642] on div at bounding box center [1299, 642] width 0 height 0
